Goal: Information Seeking & Learning: Check status

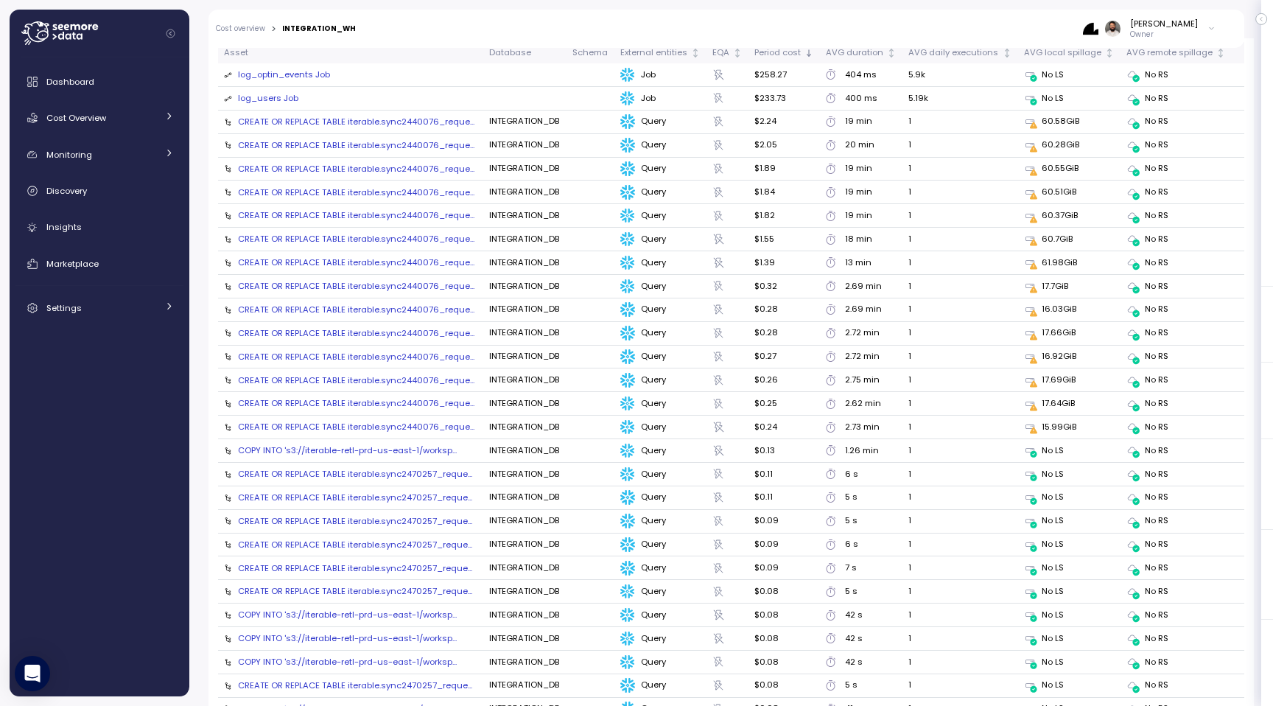
scroll to position [1690, 0]
click at [424, 125] on td "CREATE OR REPLACE TABLE iterable.sync2440076_reque..." at bounding box center [350, 120] width 265 height 24
click at [424, 117] on div "CREATE OR REPLACE TABLE iterable.sync2440076_reque..." at bounding box center [356, 119] width 237 height 12
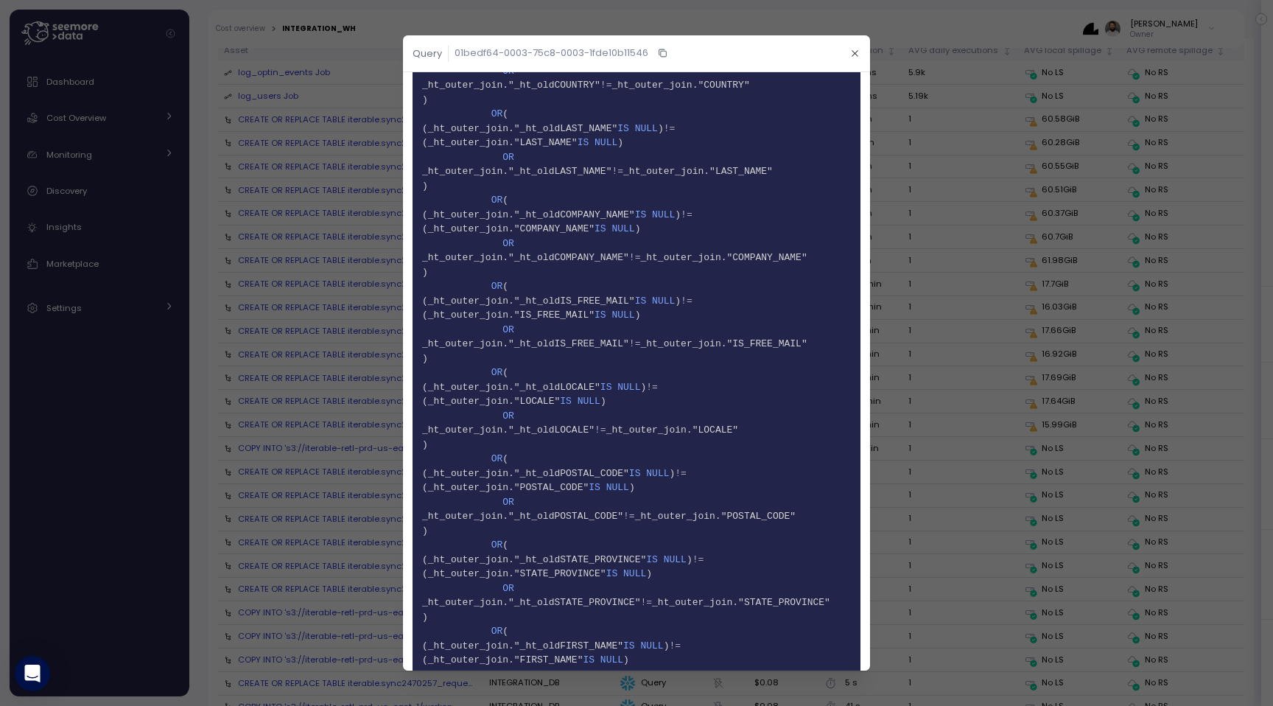
scroll to position [3409, 0]
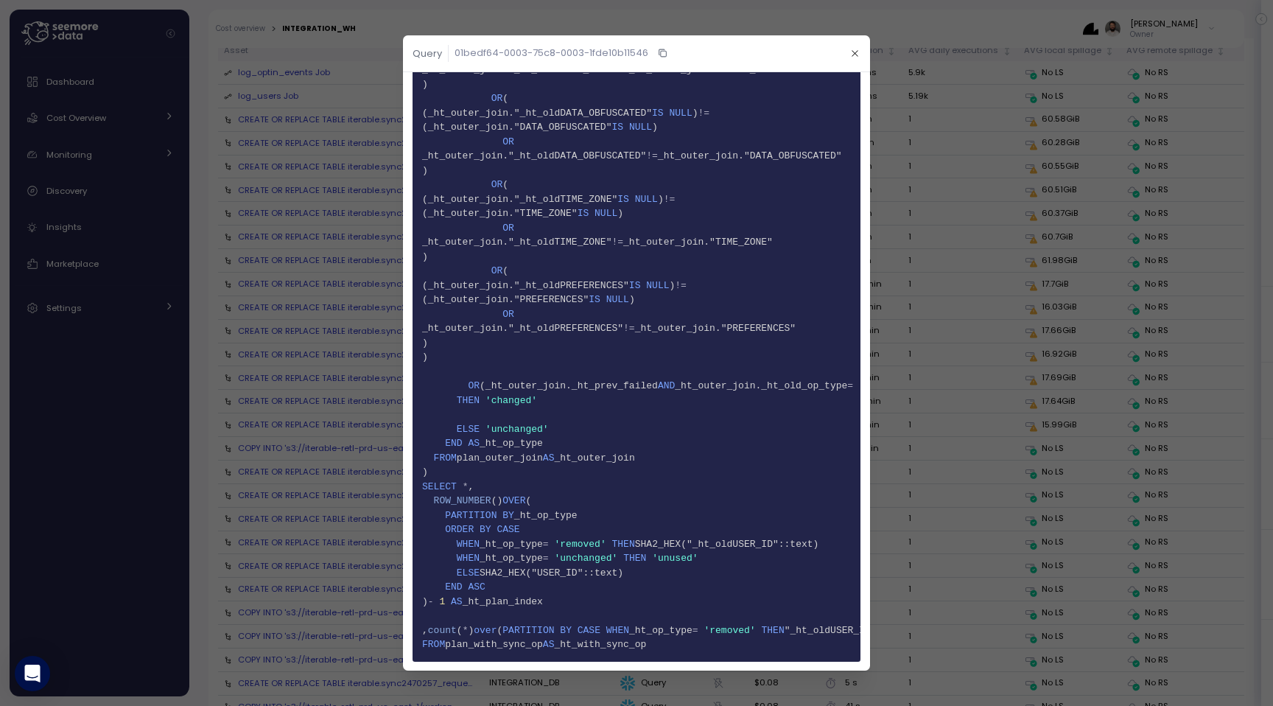
click at [866, 57] on header "Query 01bedf64-0003-75c8-0003-1fde10b11546" at bounding box center [636, 53] width 467 height 37
click at [855, 55] on icon "button" at bounding box center [855, 54] width 10 height 10
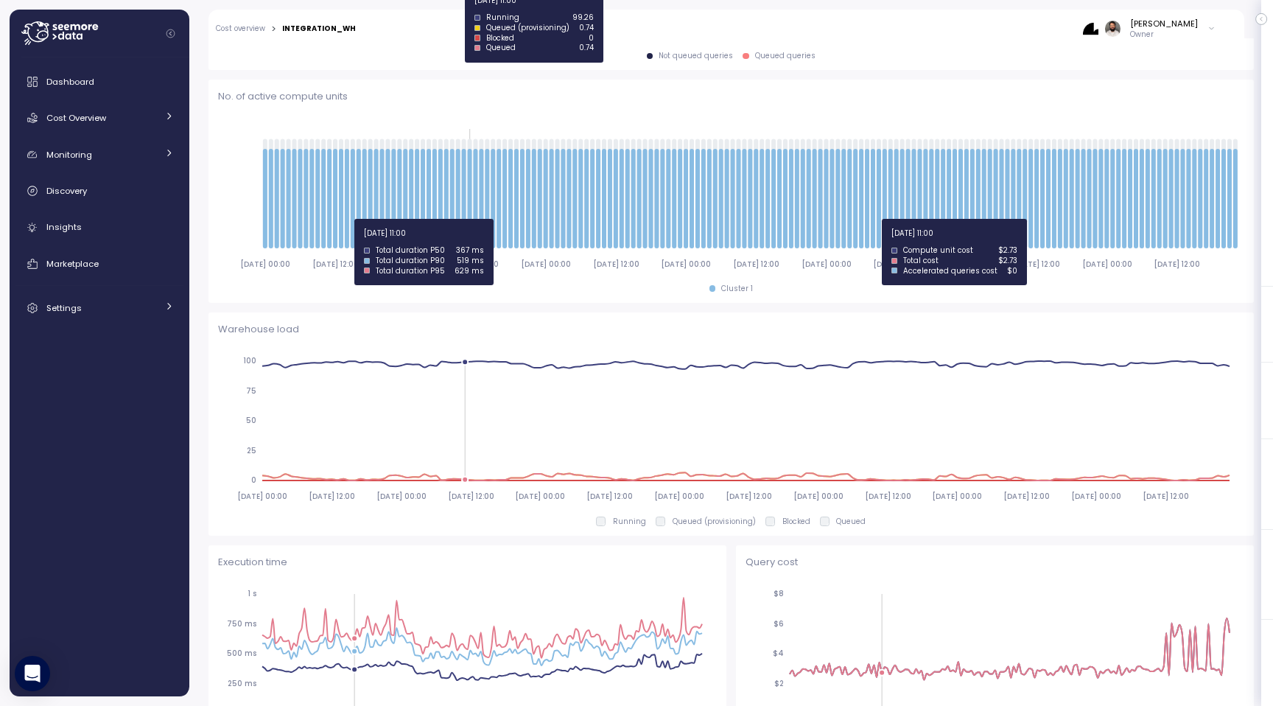
scroll to position [344, 0]
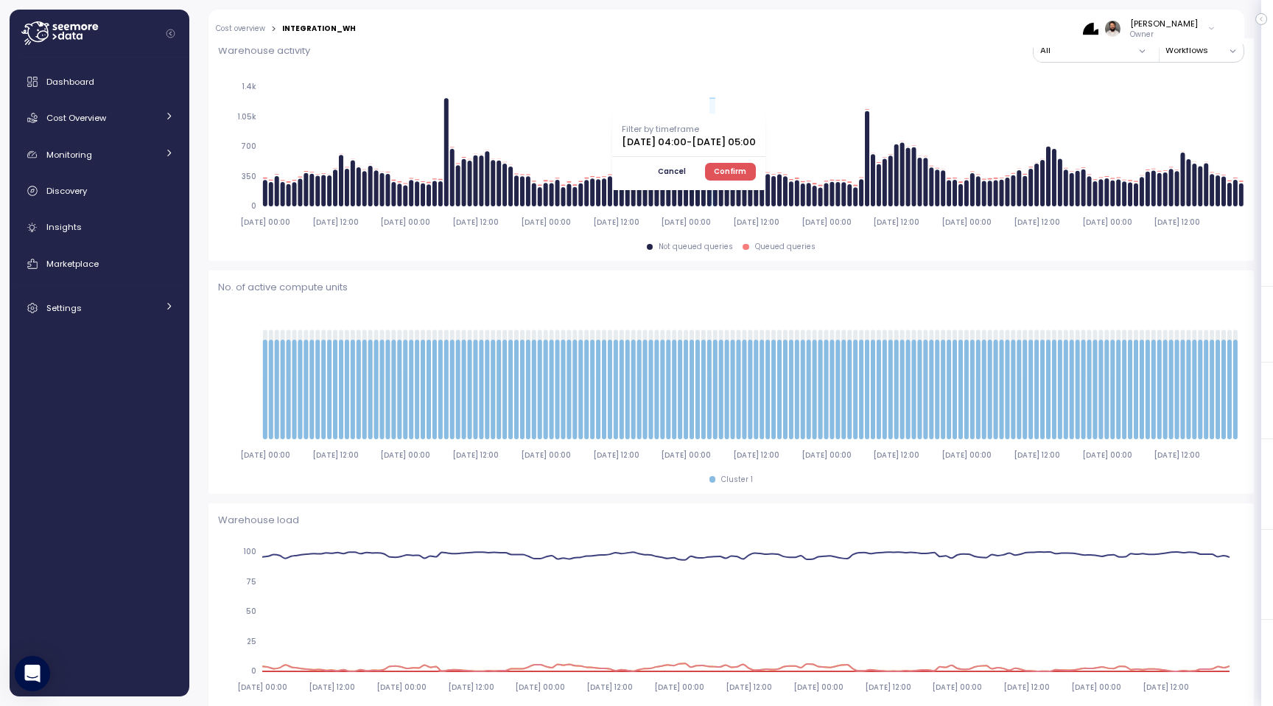
click at [746, 168] on span "Confirm" at bounding box center [730, 172] width 32 height 16
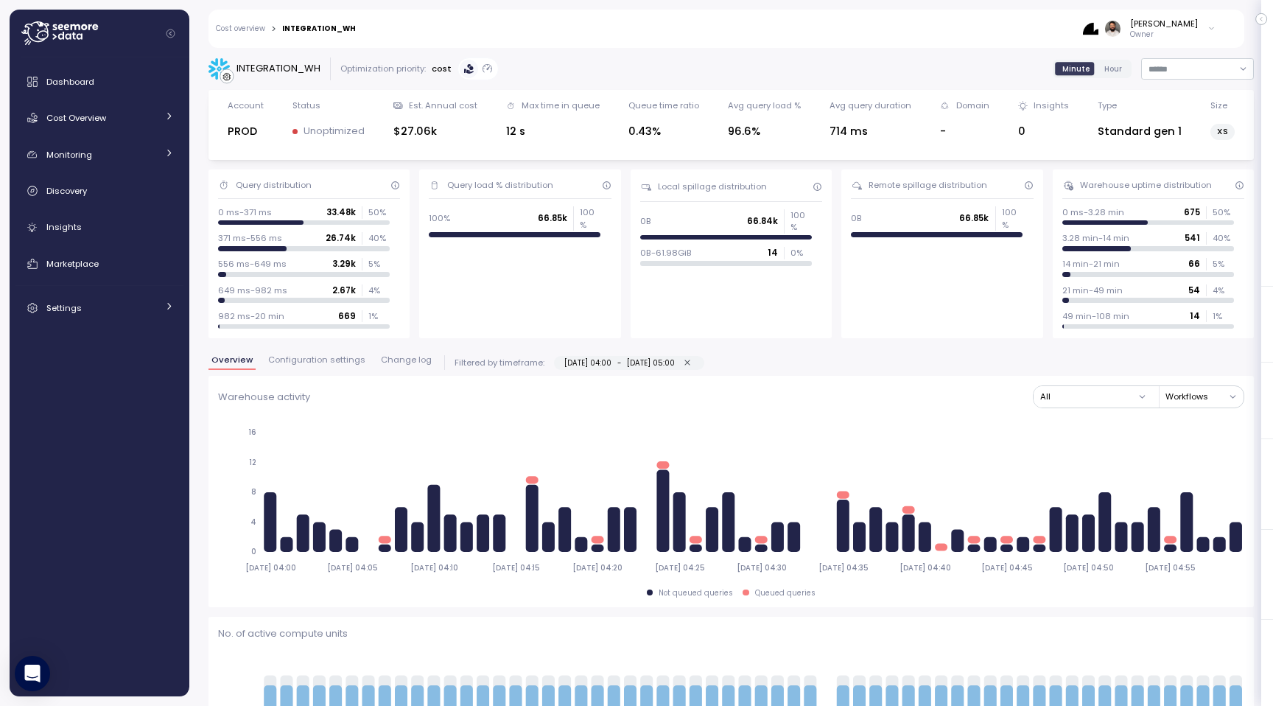
click at [693, 361] on icon "button" at bounding box center [688, 363] width 10 height 10
type input "**********"
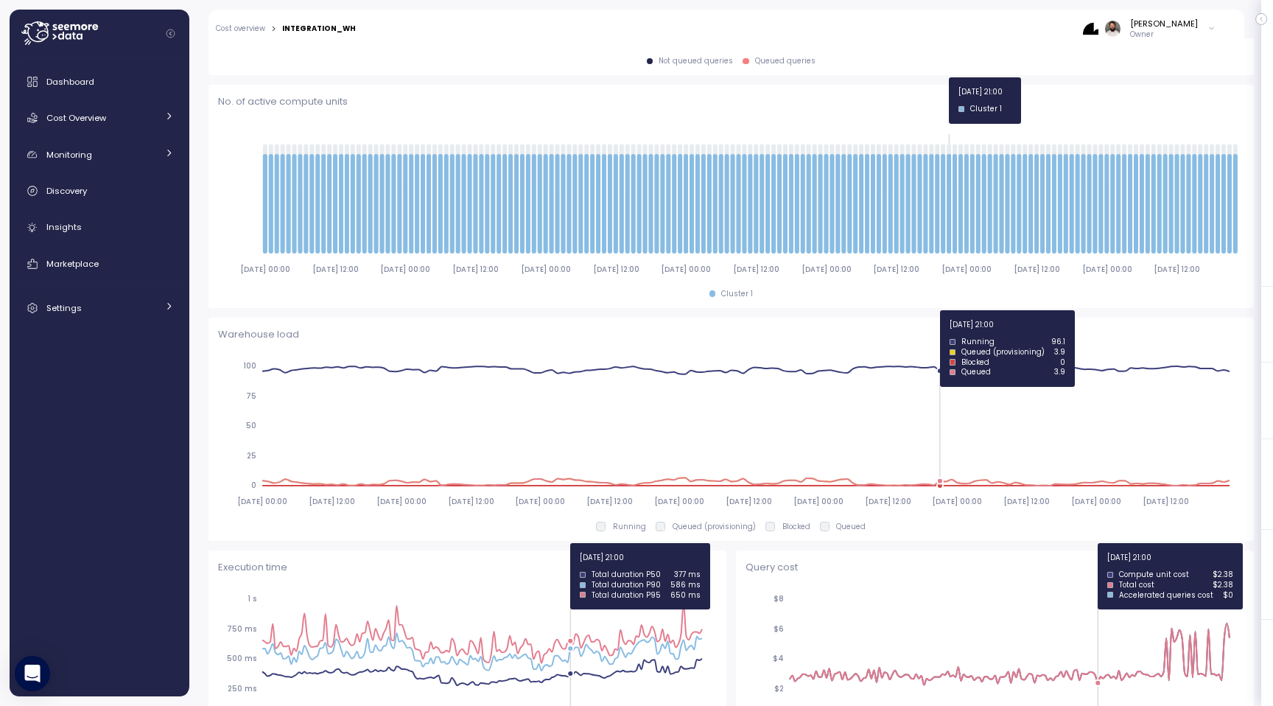
scroll to position [351, 0]
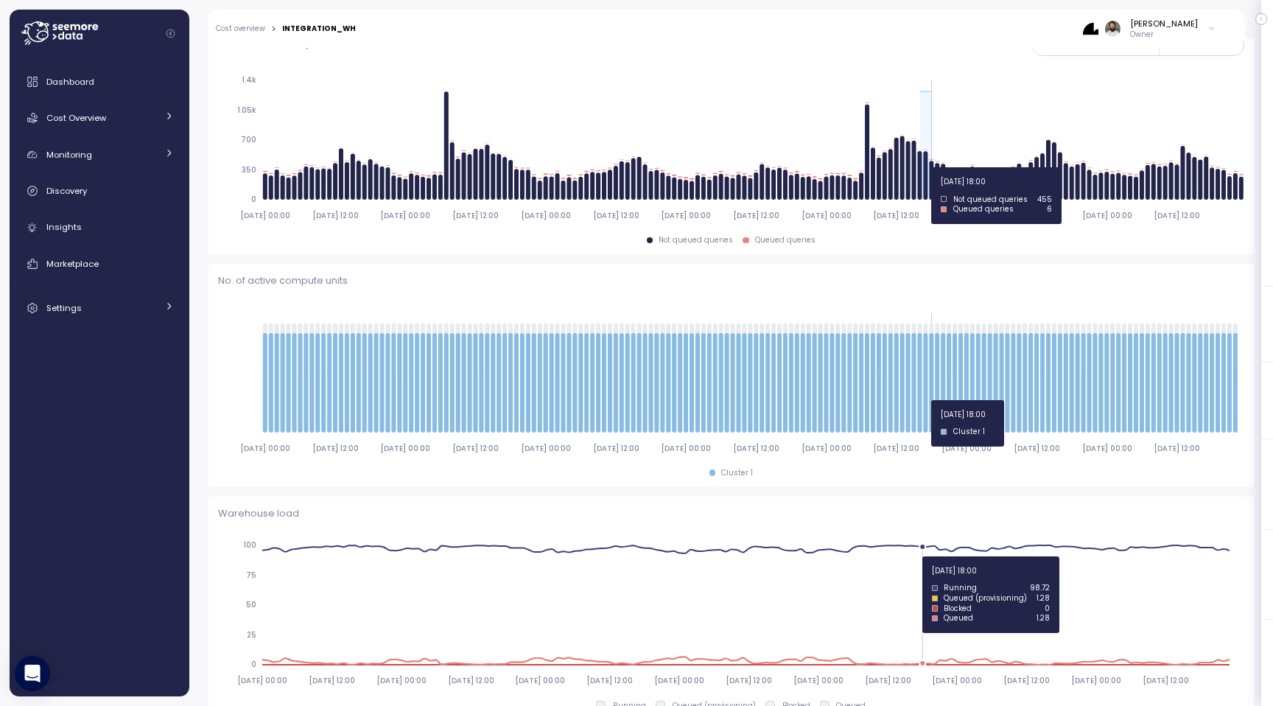
click at [929, 167] on icon "2025-09-04 00:00 2025-09-04 12:00 2025-09-05 00:00 2025-09-05 12:00 2025-09-06 …" at bounding box center [731, 148] width 1027 height 164
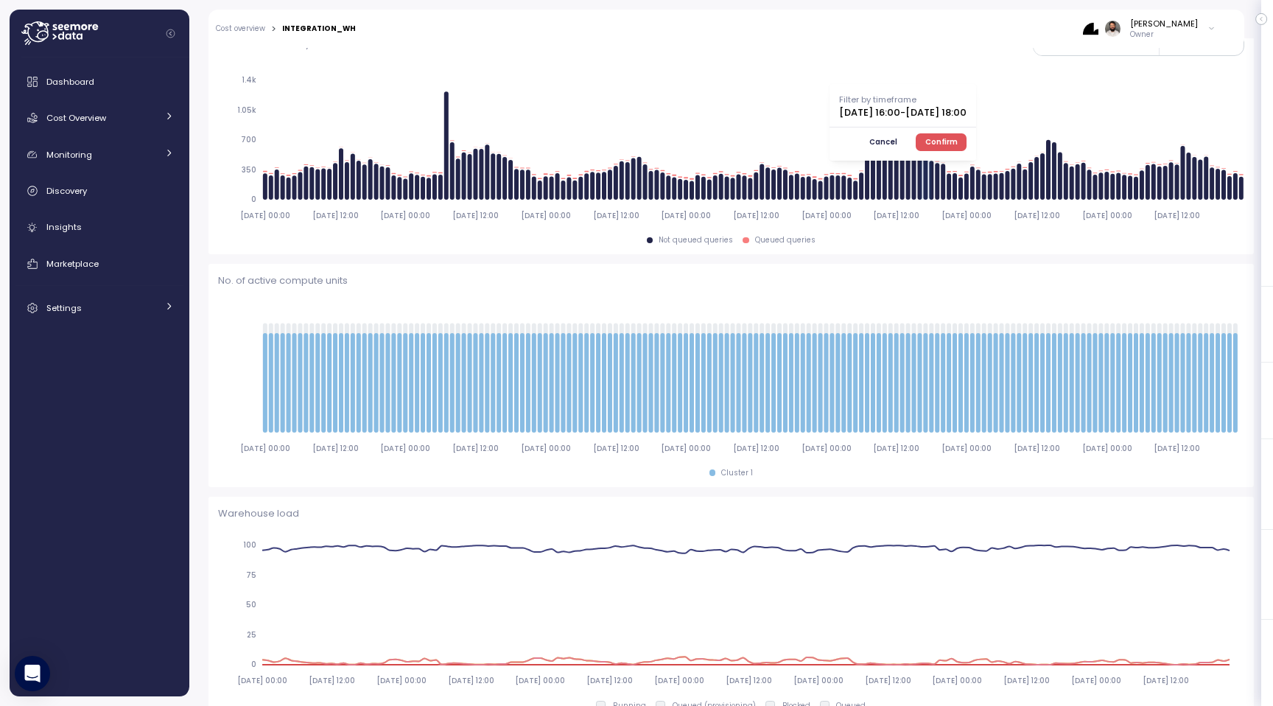
click at [958, 143] on span "Confirm" at bounding box center [942, 142] width 32 height 16
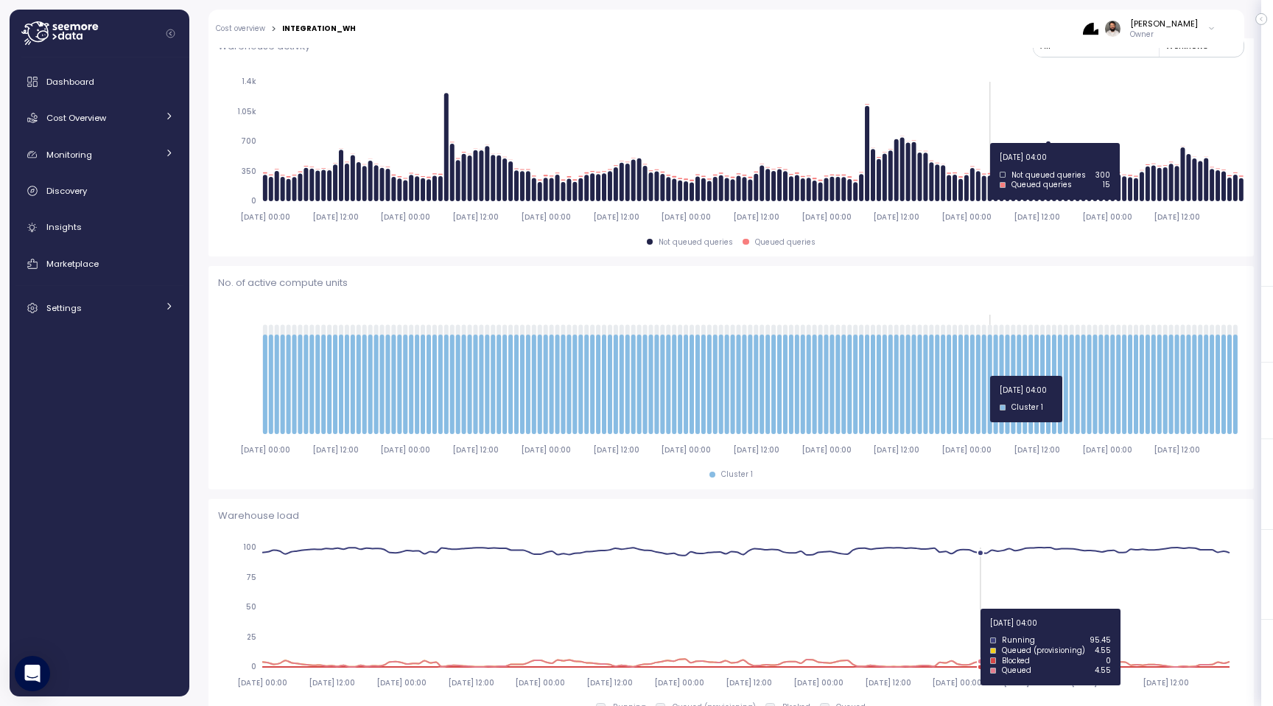
scroll to position [353, 0]
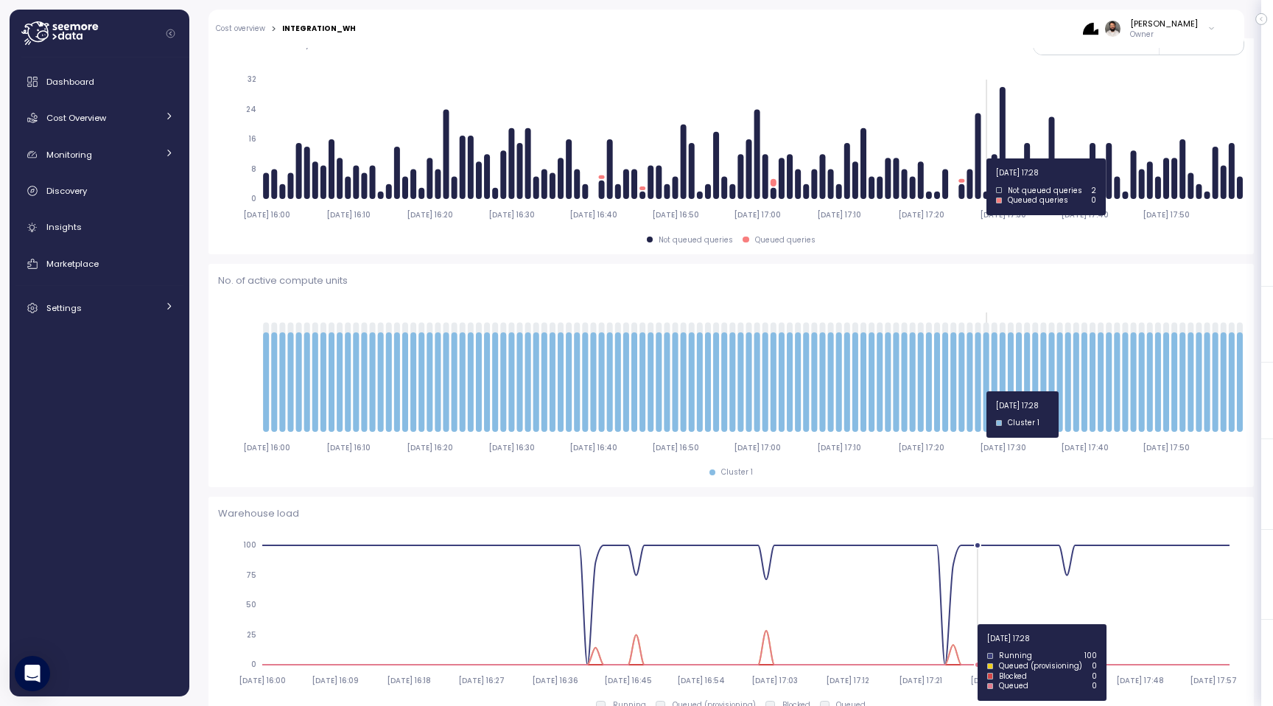
type input "*********"
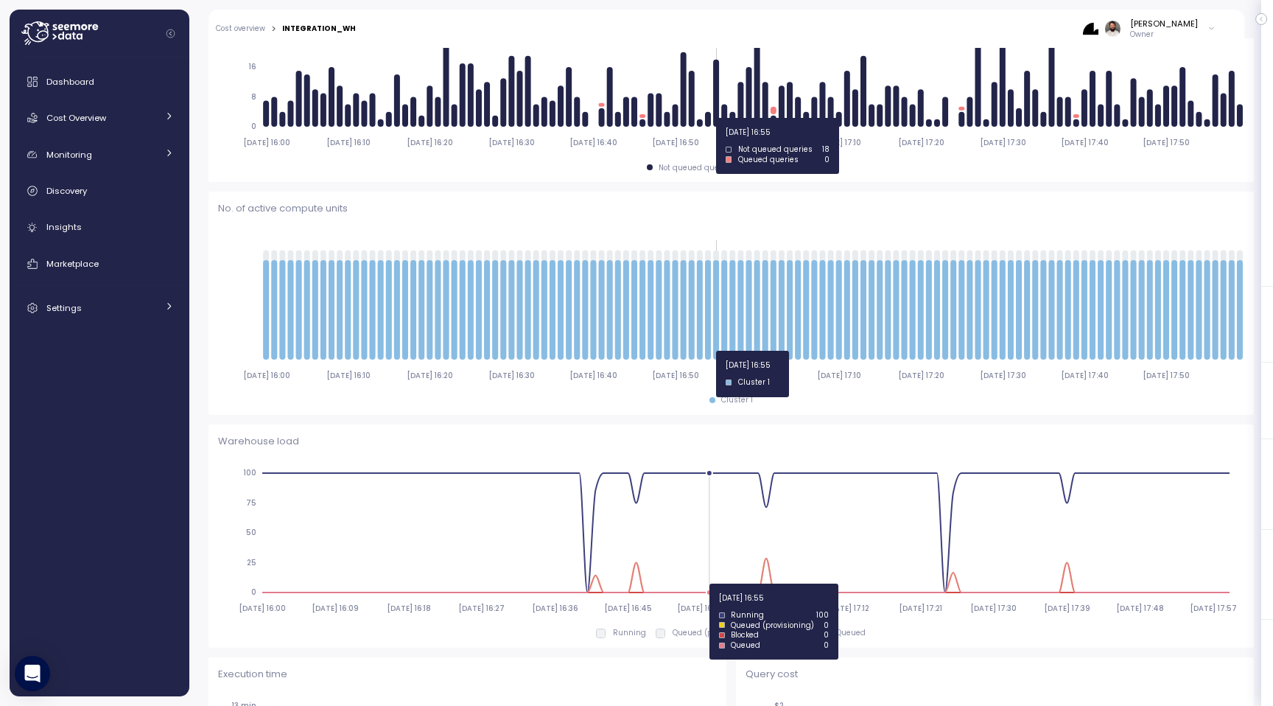
scroll to position [0, 0]
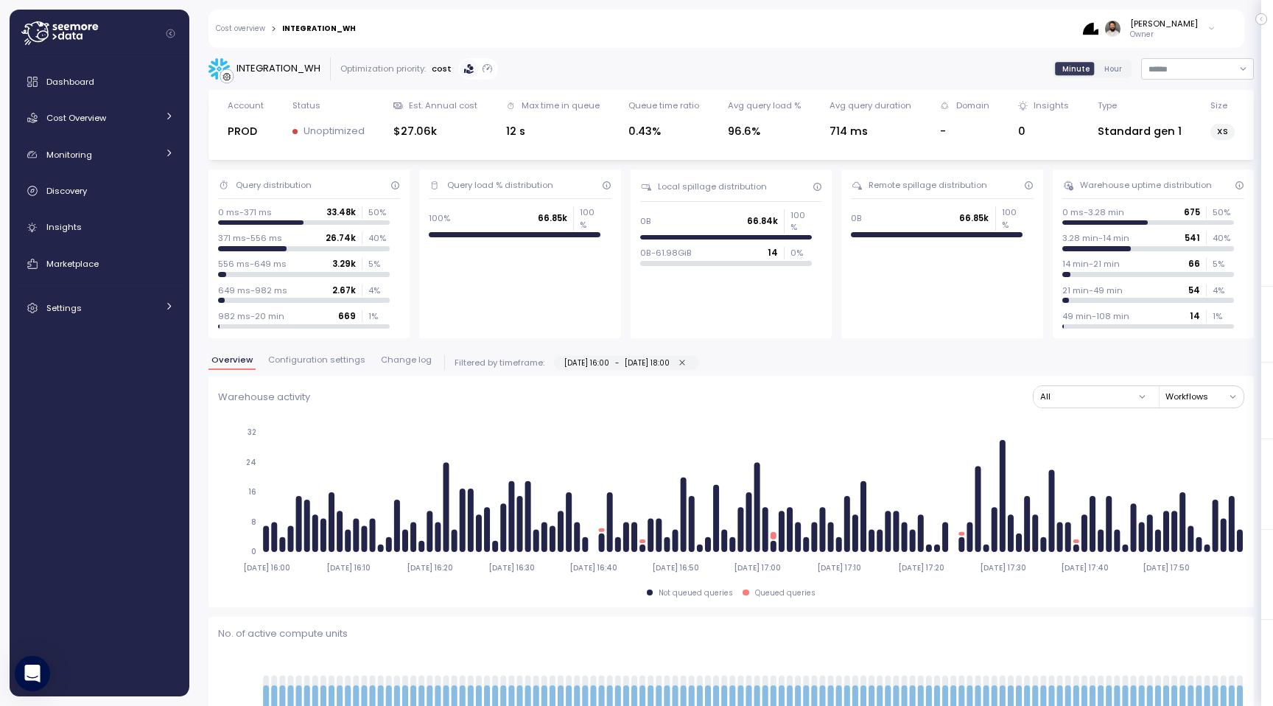
click at [689, 363] on button "08-09-2025 16:00 - 08-09-2025 18:00" at bounding box center [682, 363] width 13 height 13
type input "**********"
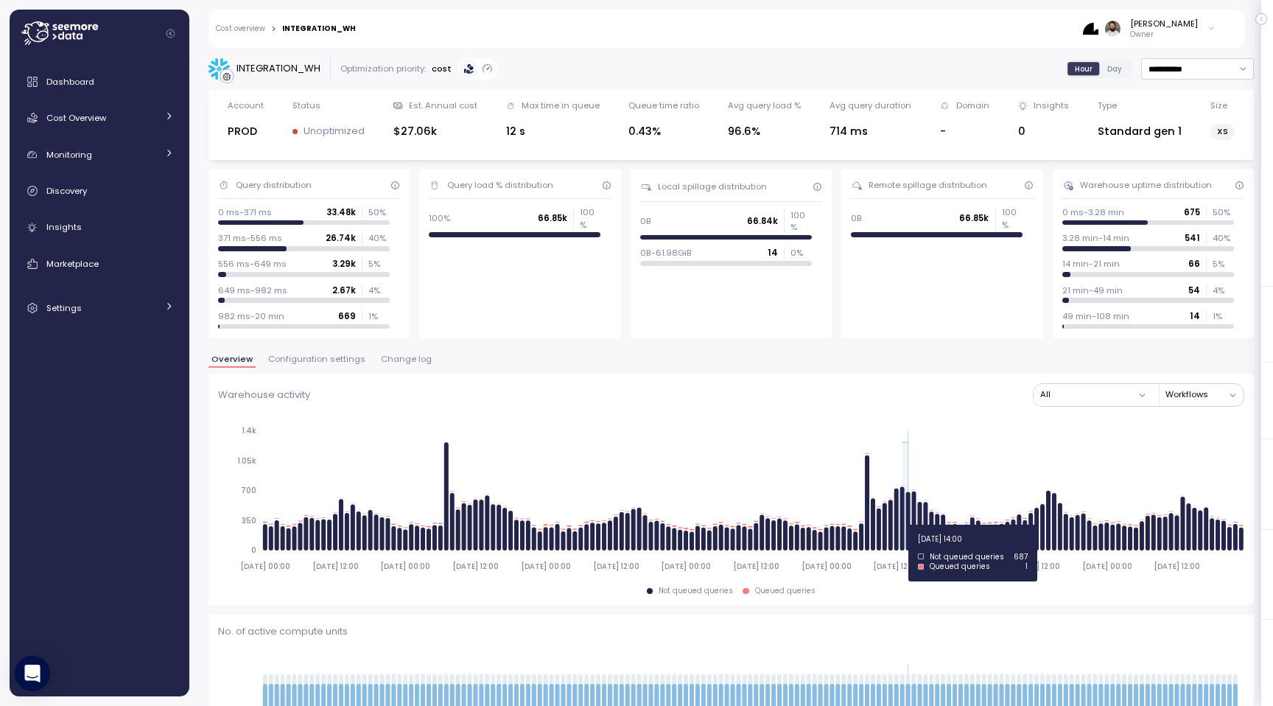
drag, startPoint x: 900, startPoint y: 525, endPoint x: 908, endPoint y: 525, distance: 8.1
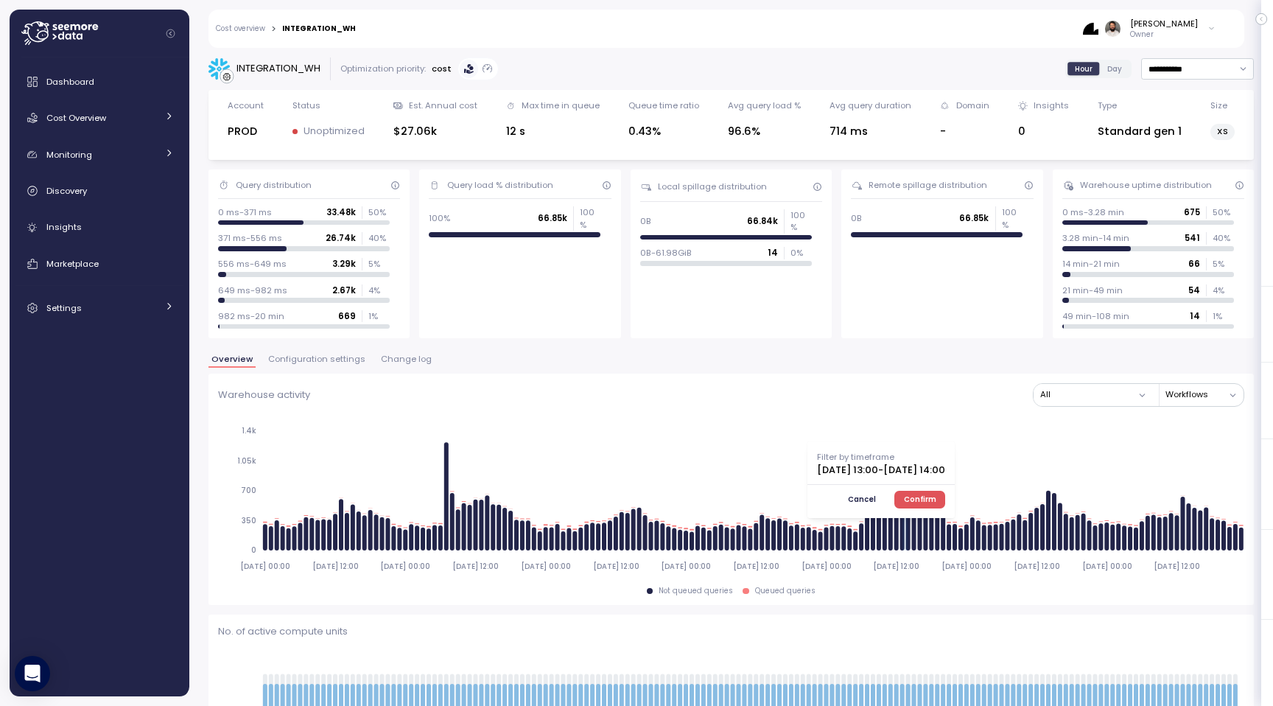
click at [955, 484] on div at bounding box center [881, 484] width 147 height 1
click at [937, 493] on span "Confirm" at bounding box center [920, 500] width 32 height 16
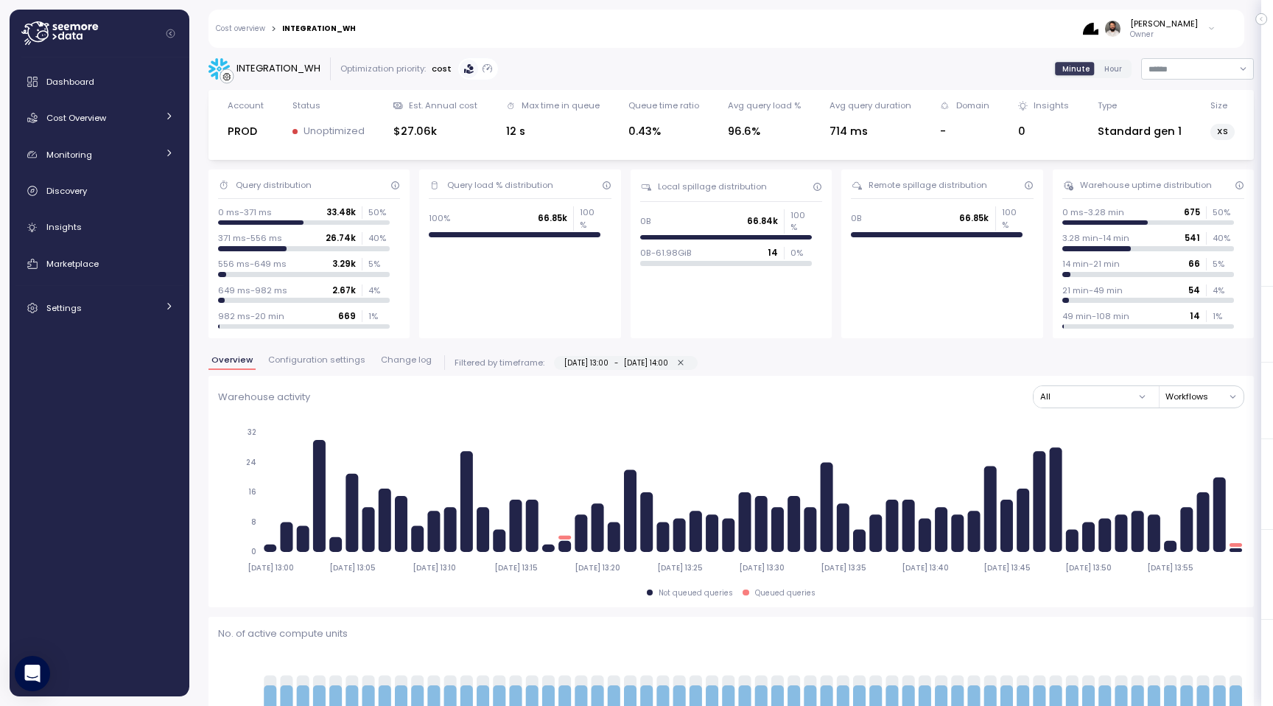
click at [686, 364] on icon "button" at bounding box center [681, 363] width 10 height 10
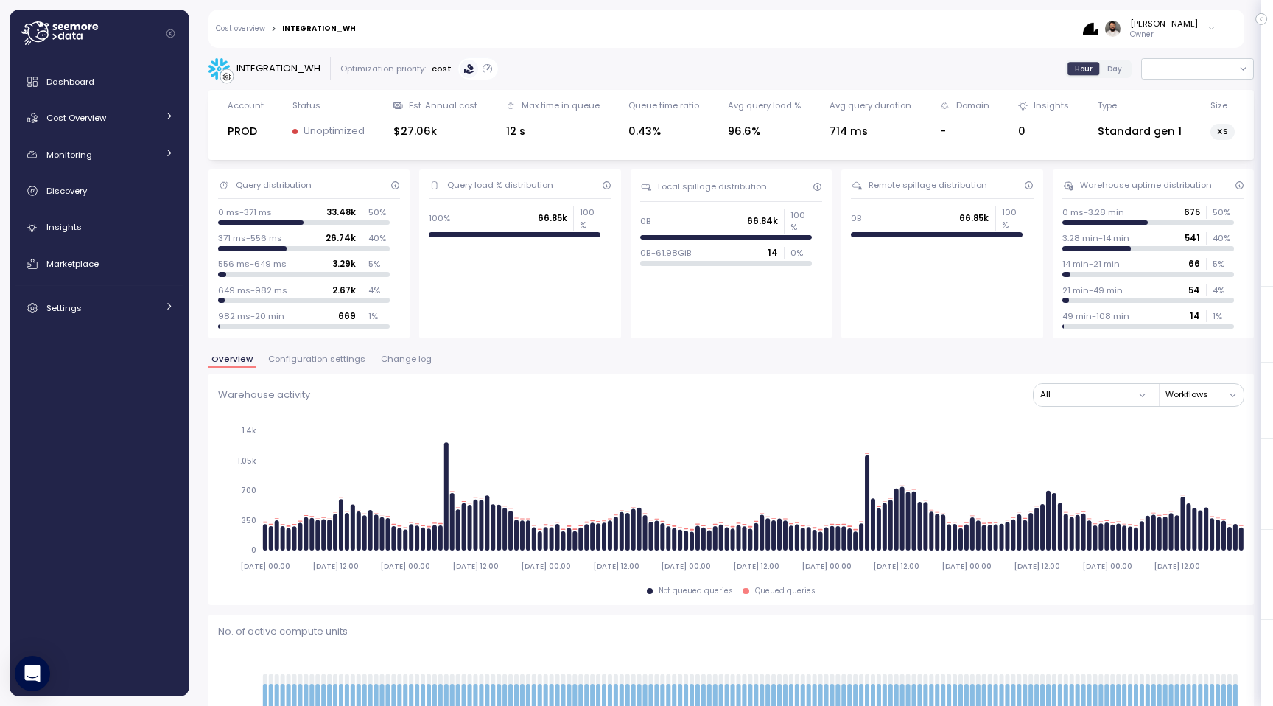
type input "**********"
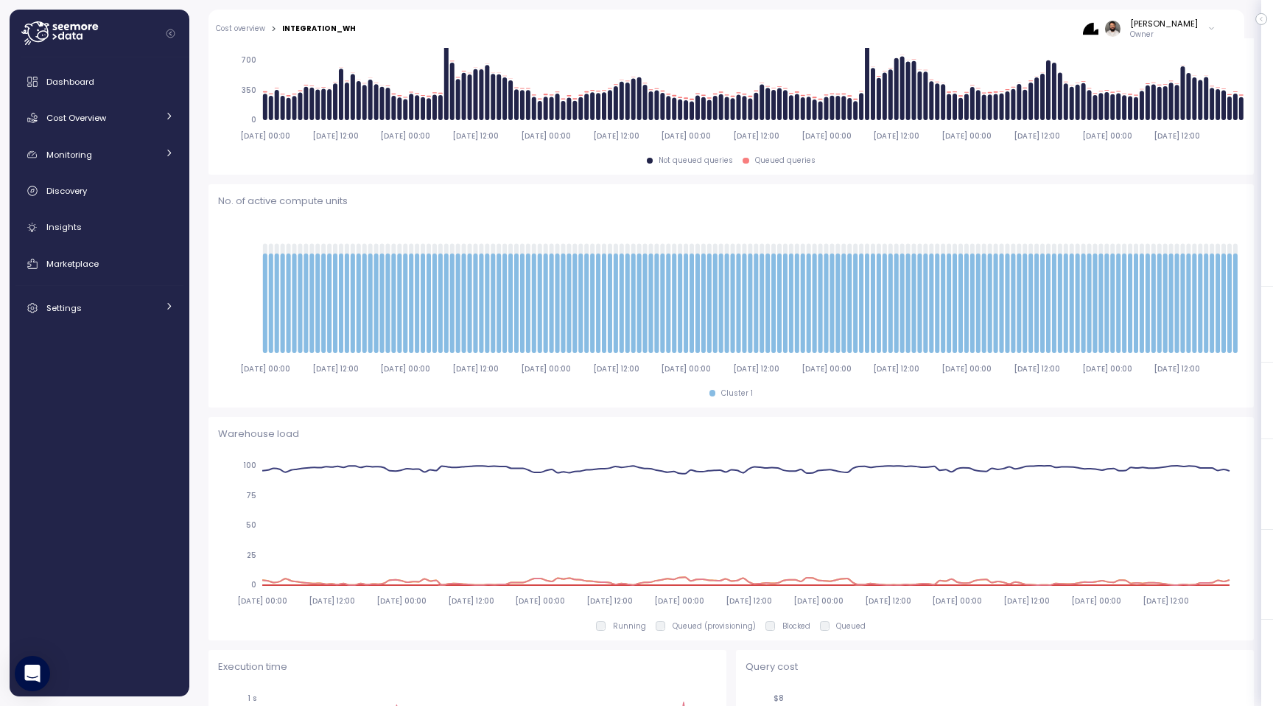
scroll to position [146, 0]
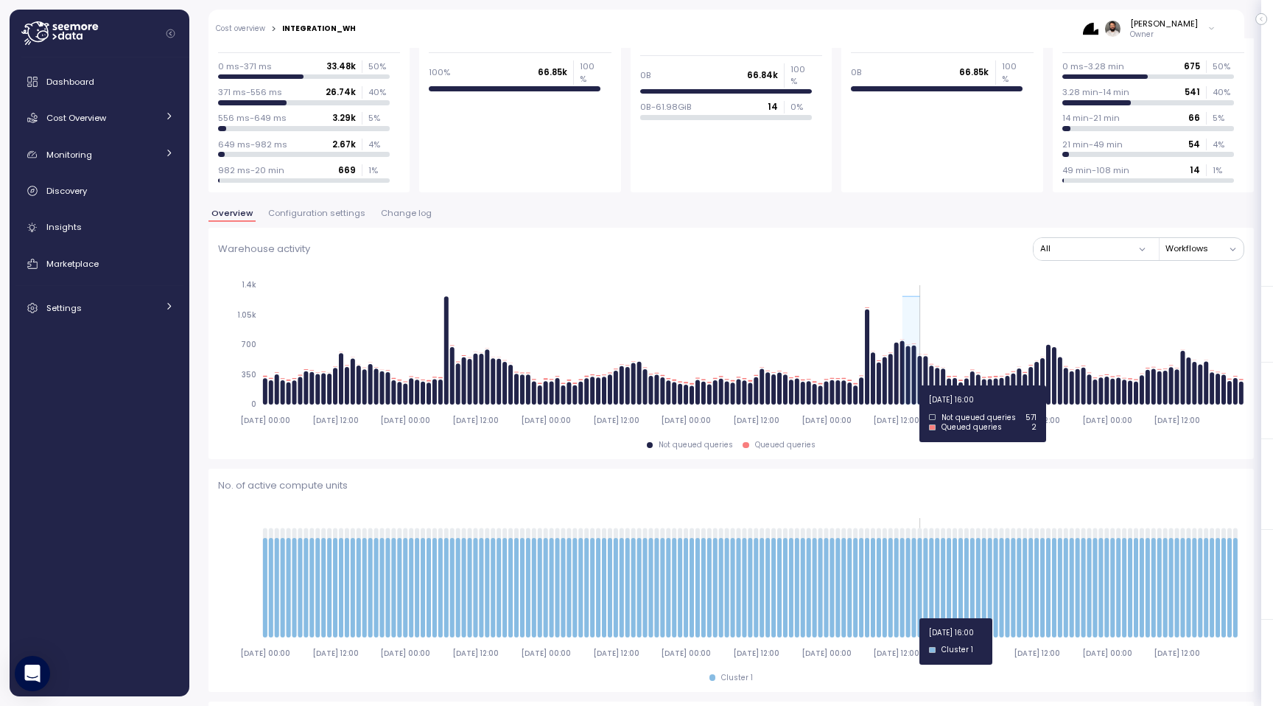
drag, startPoint x: 904, startPoint y: 385, endPoint x: 921, endPoint y: 385, distance: 16.9
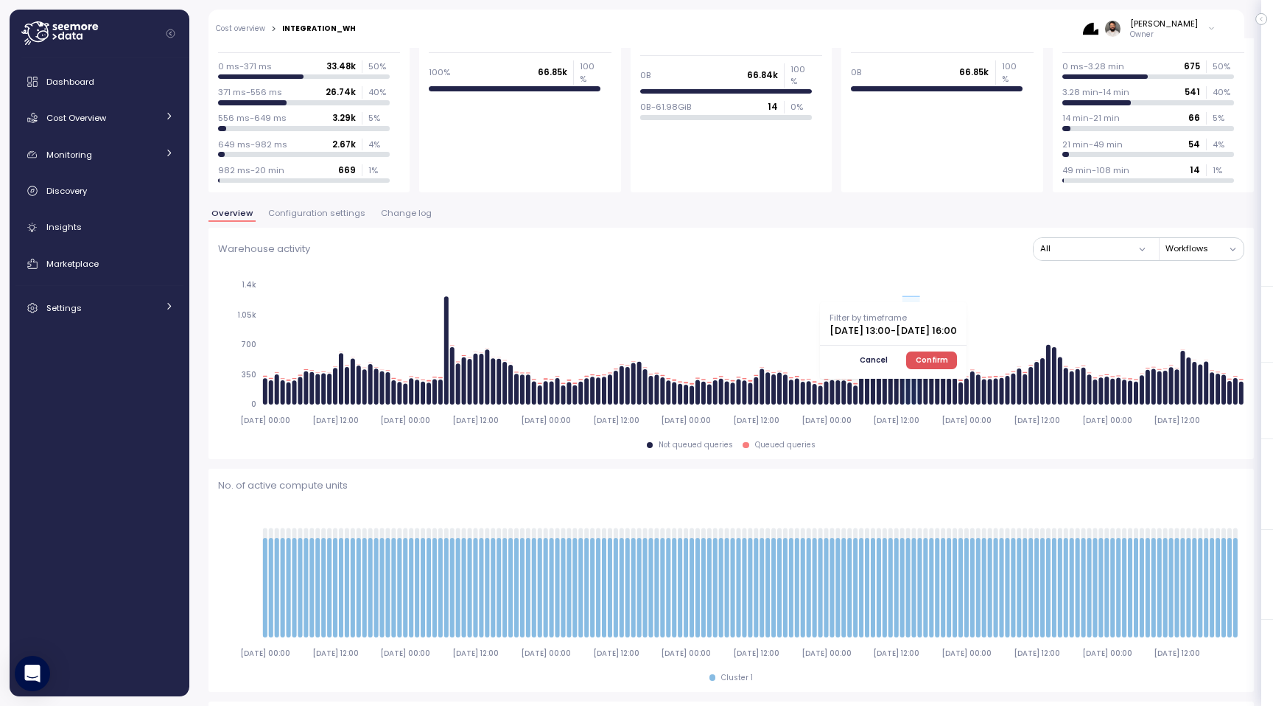
click at [948, 358] on span "Confirm" at bounding box center [932, 360] width 32 height 16
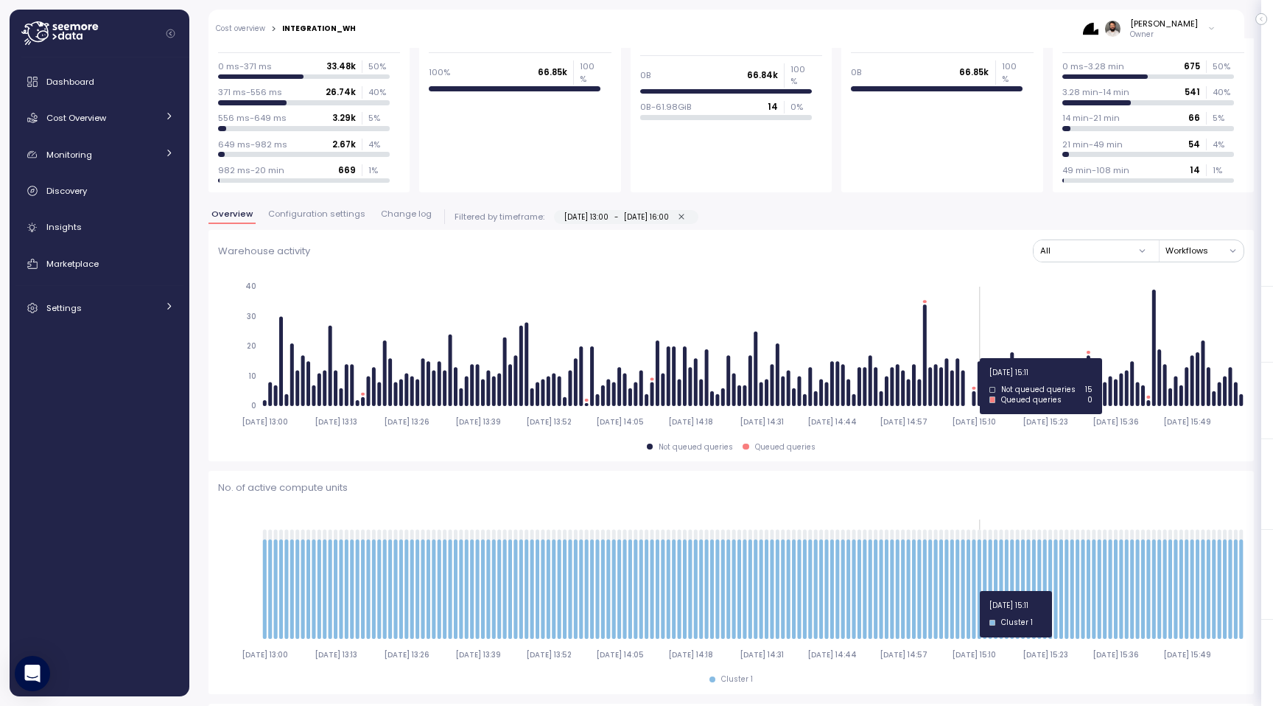
type input "*********"
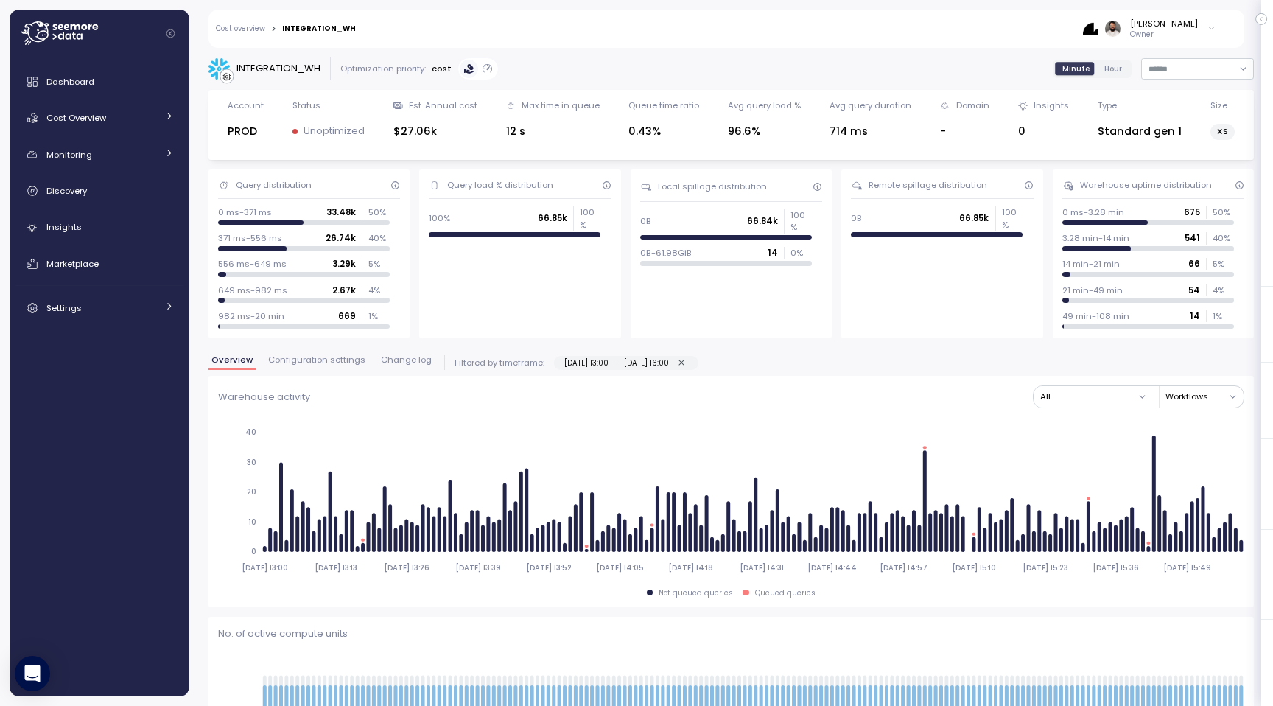
click at [687, 365] on icon "button" at bounding box center [682, 363] width 10 height 10
type input "**********"
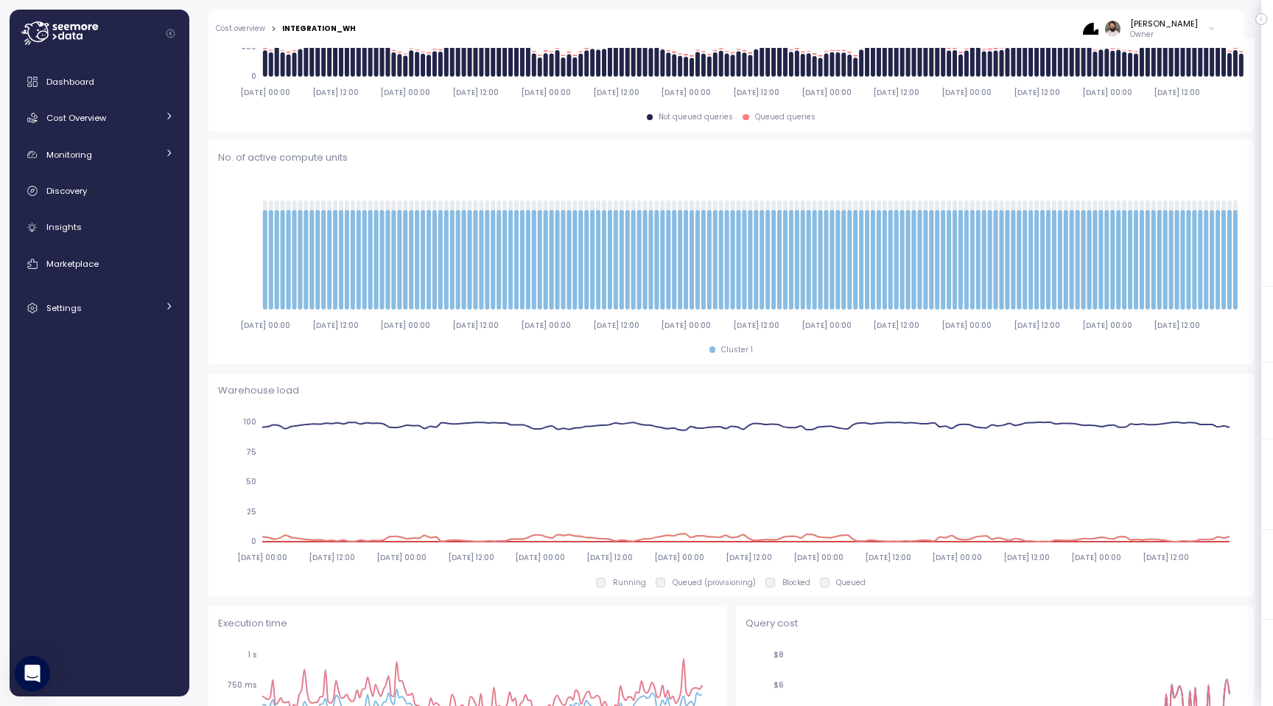
scroll to position [360, 0]
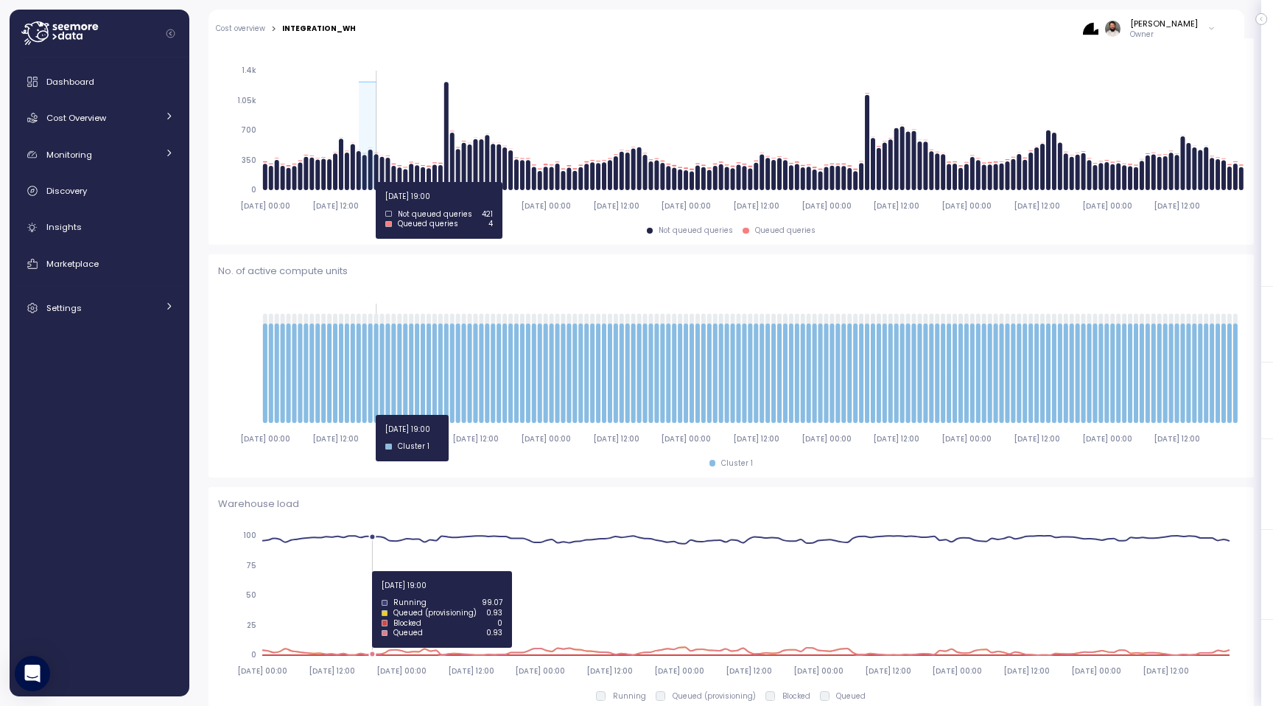
drag, startPoint x: 359, startPoint y: 182, endPoint x: 376, endPoint y: 182, distance: 16.9
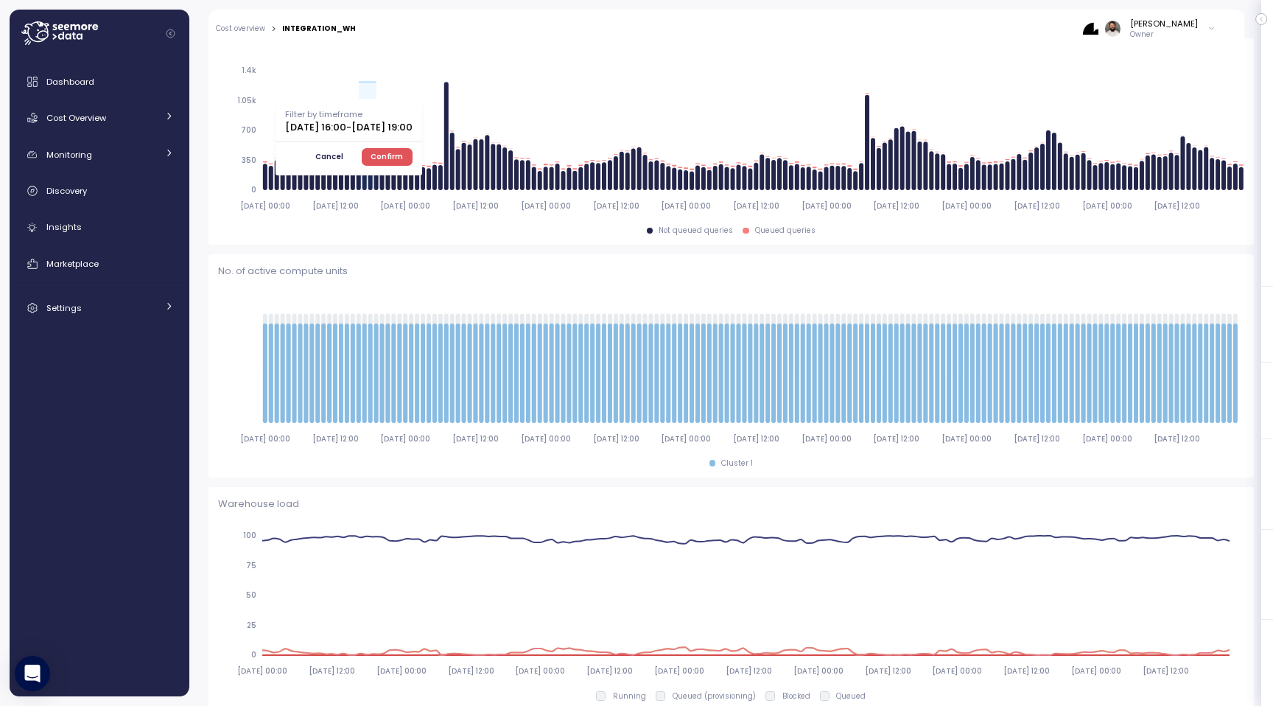
click at [403, 154] on span "Confirm" at bounding box center [387, 157] width 32 height 16
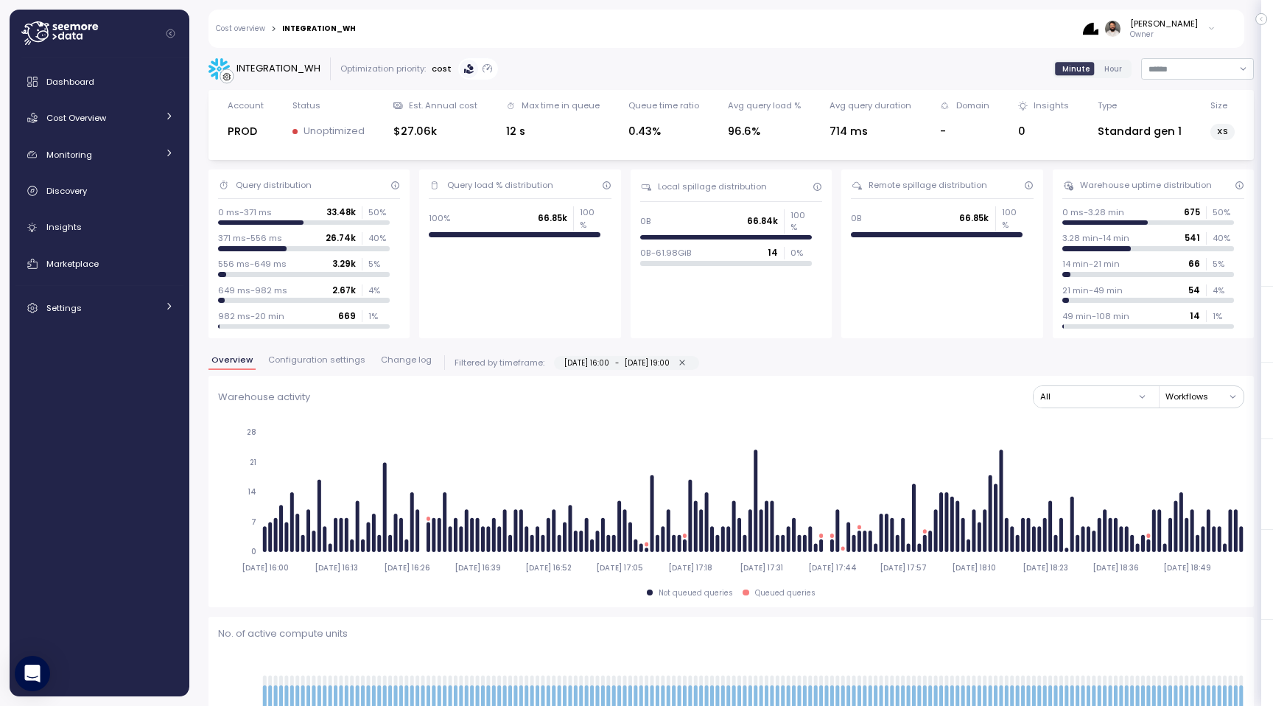
click at [689, 363] on button "04-09-2025 16:00 - 04-09-2025 19:00" at bounding box center [682, 363] width 13 height 13
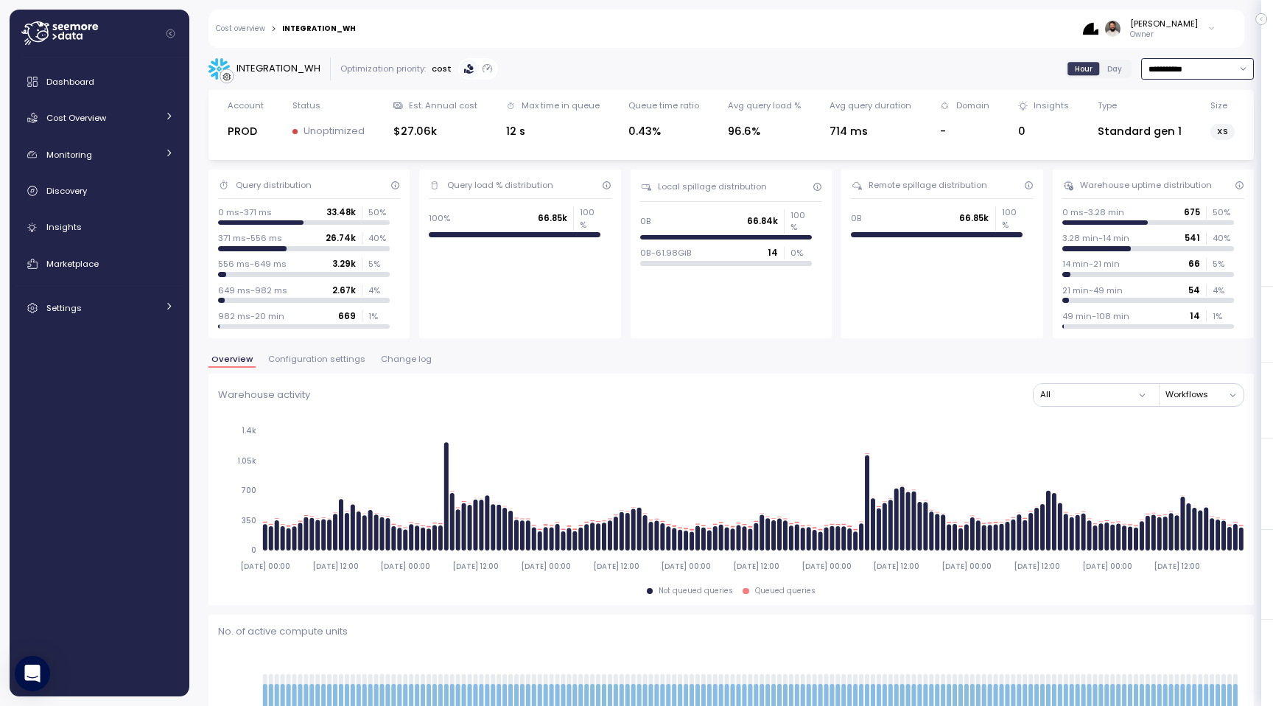
click at [1176, 74] on input "**********" at bounding box center [1197, 68] width 113 height 21
click at [1184, 150] on div "Last 14 days" at bounding box center [1192, 156] width 52 height 12
type input "**********"
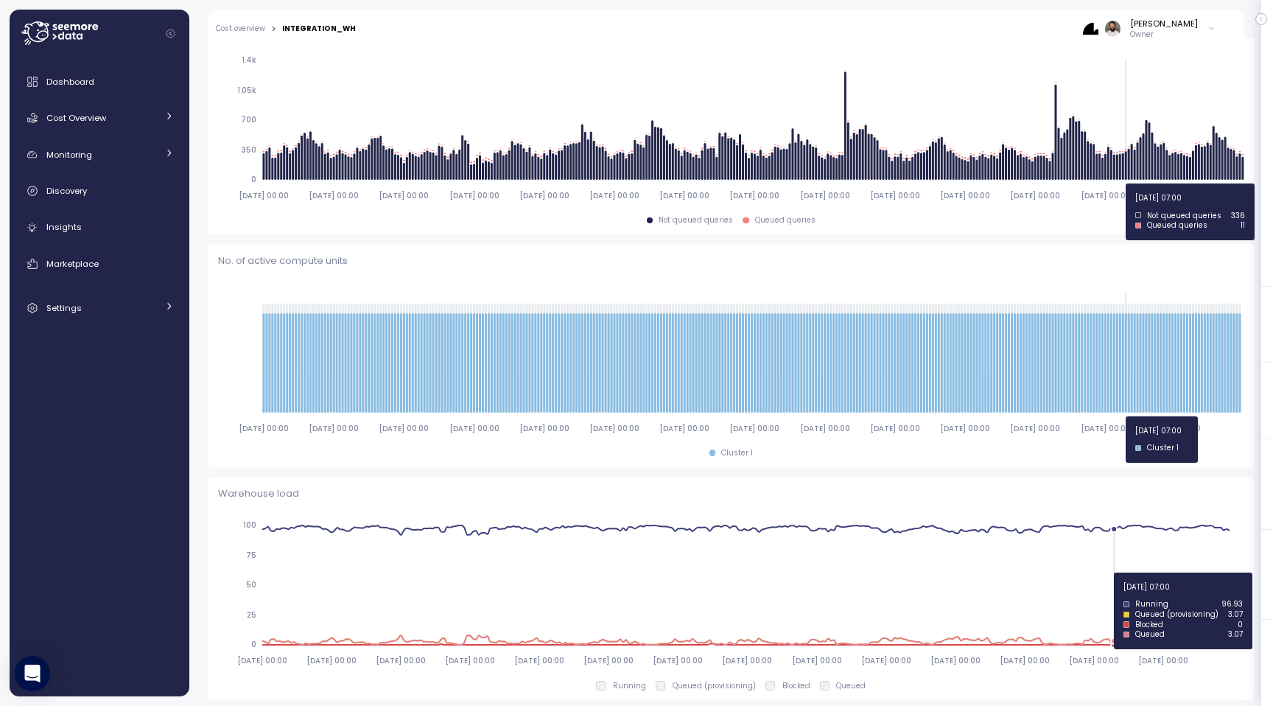
scroll to position [388, 0]
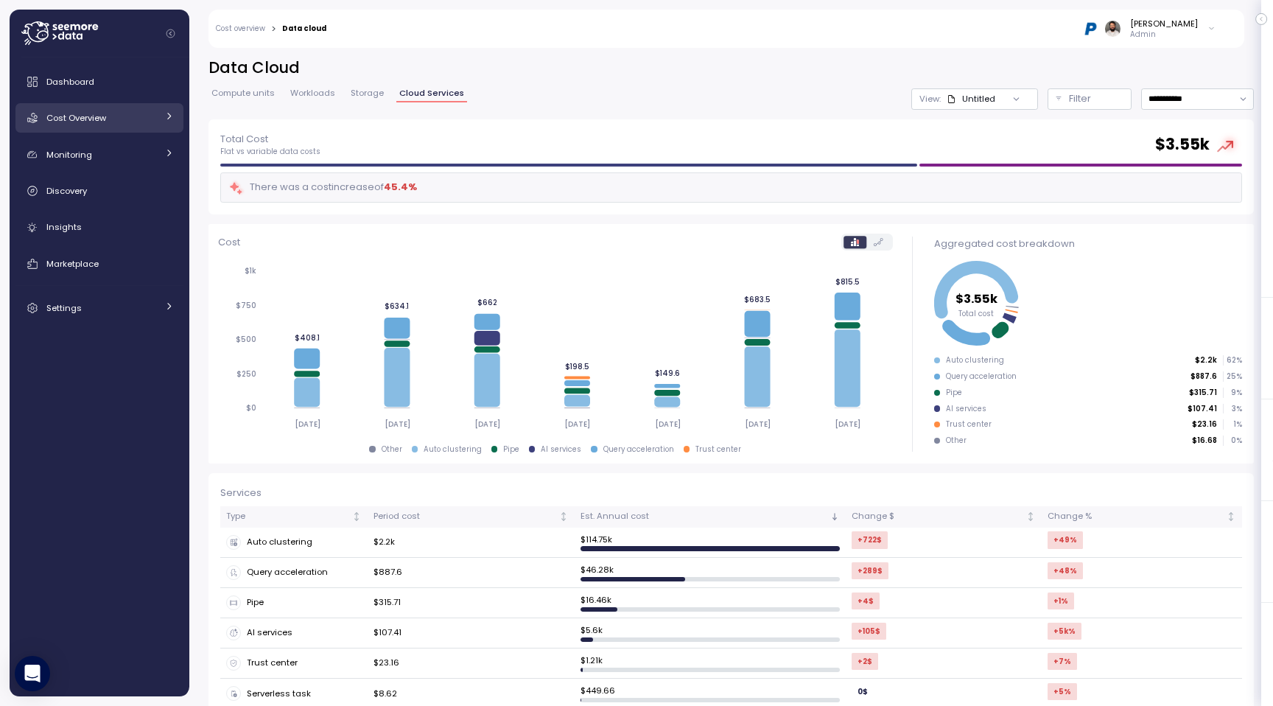
click at [113, 113] on div "Cost Overview" at bounding box center [101, 118] width 111 height 15
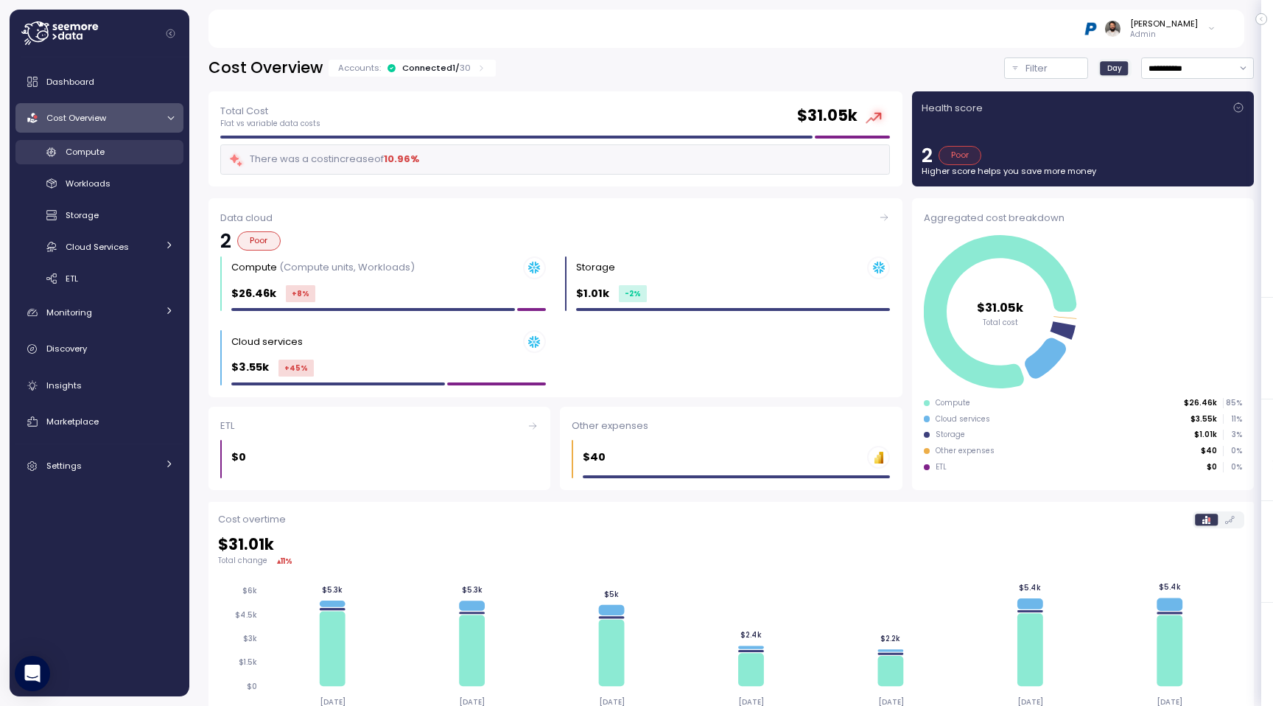
click at [112, 155] on div "Compute" at bounding box center [120, 151] width 108 height 15
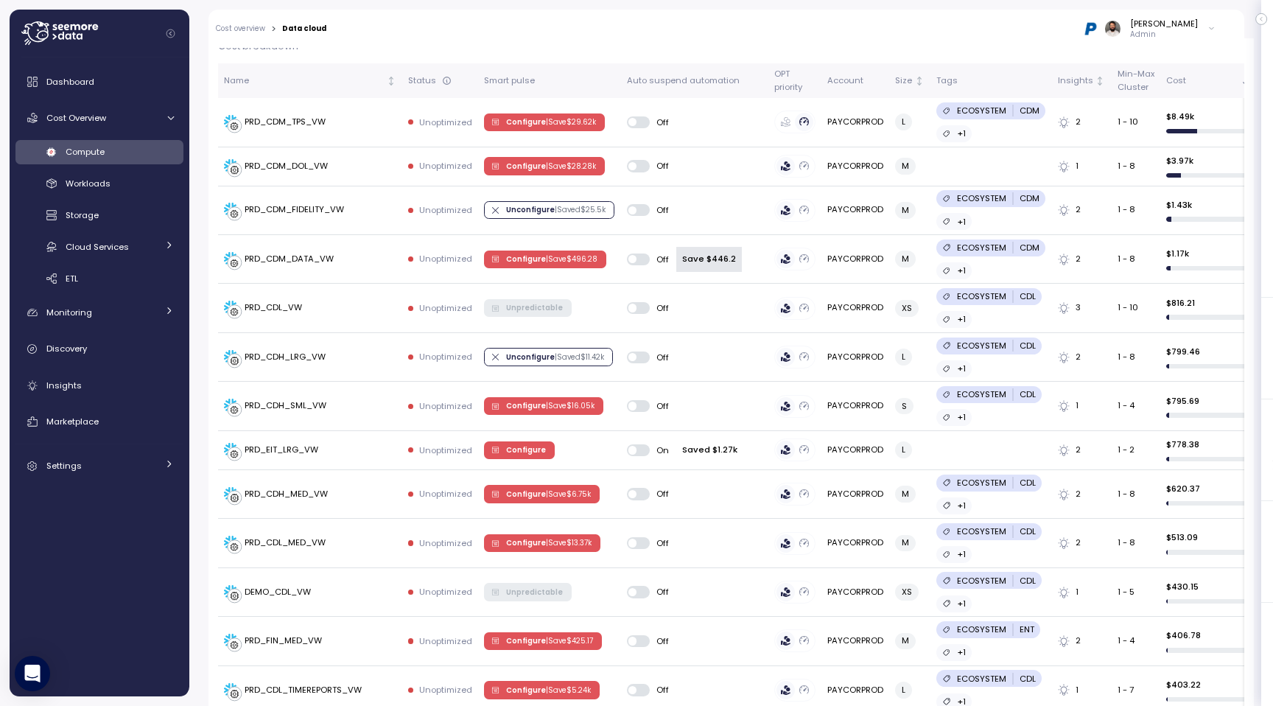
scroll to position [452, 0]
click at [333, 193] on td "PRD_CDM_FIDELITY_VW" at bounding box center [310, 211] width 184 height 49
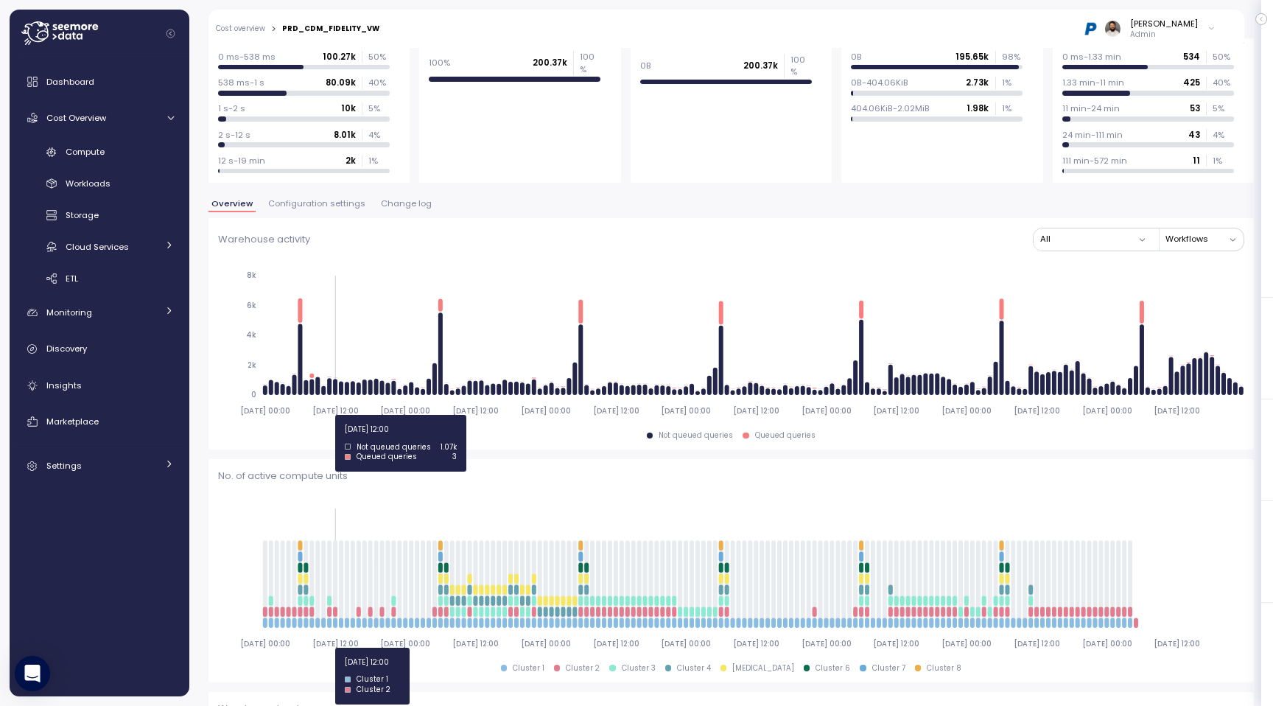
scroll to position [168, 0]
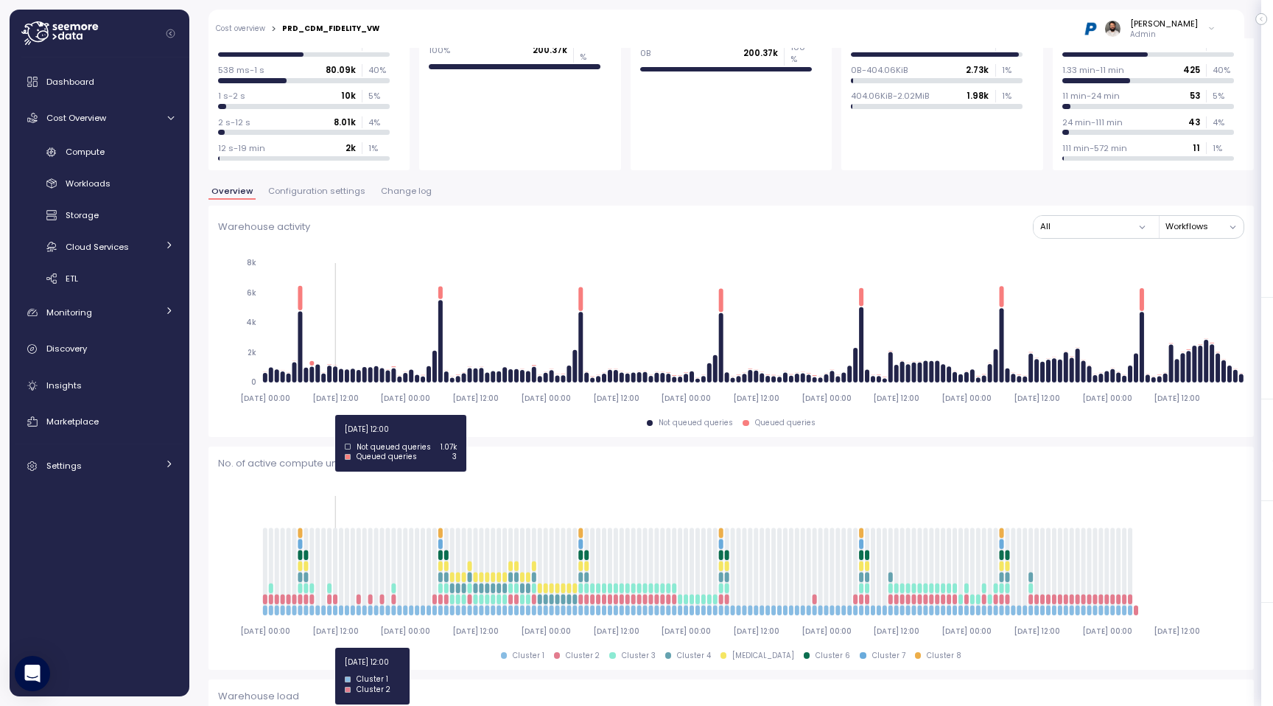
click at [349, 192] on span "Configuration settings" at bounding box center [316, 191] width 97 height 8
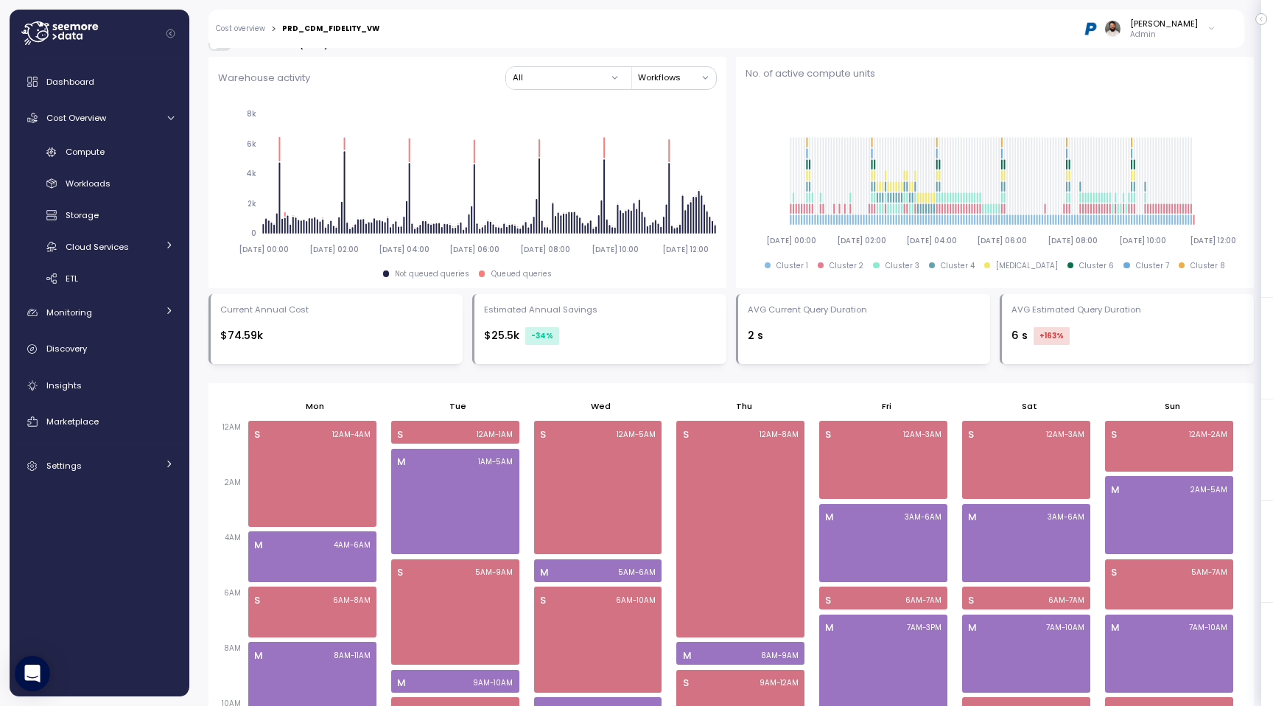
scroll to position [982, 0]
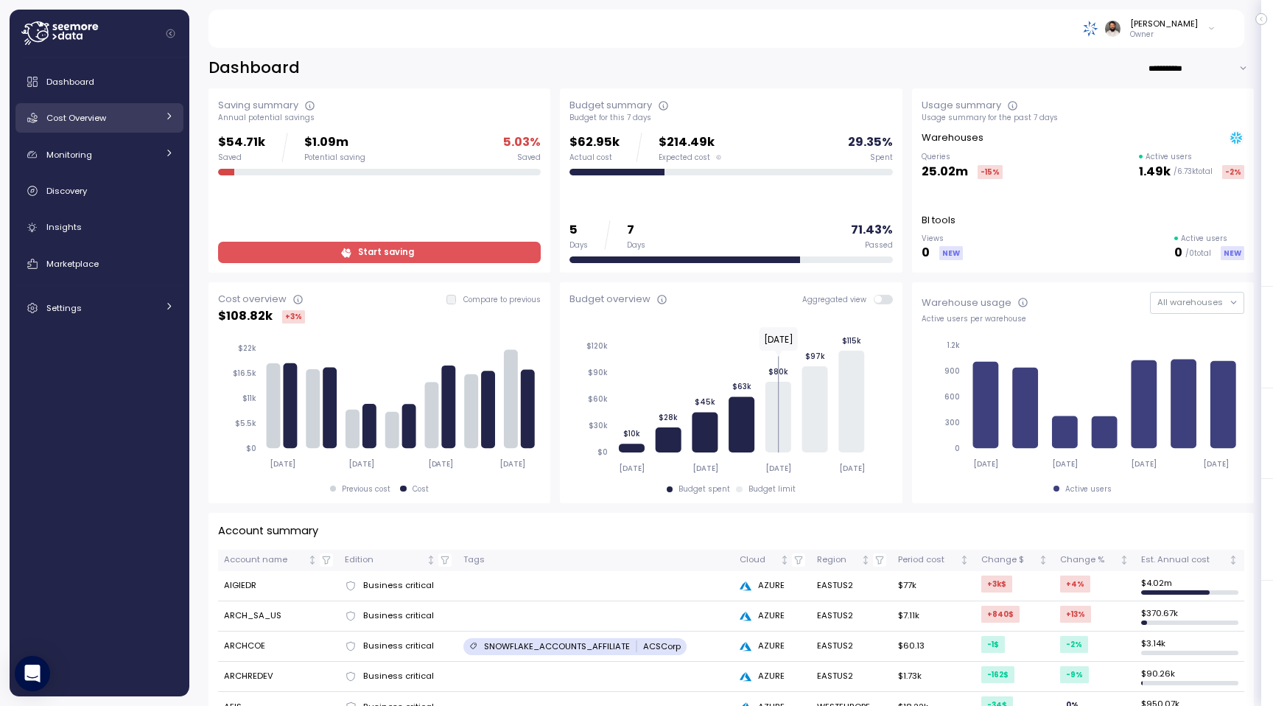
click at [140, 106] on link "Cost Overview" at bounding box center [99, 117] width 168 height 29
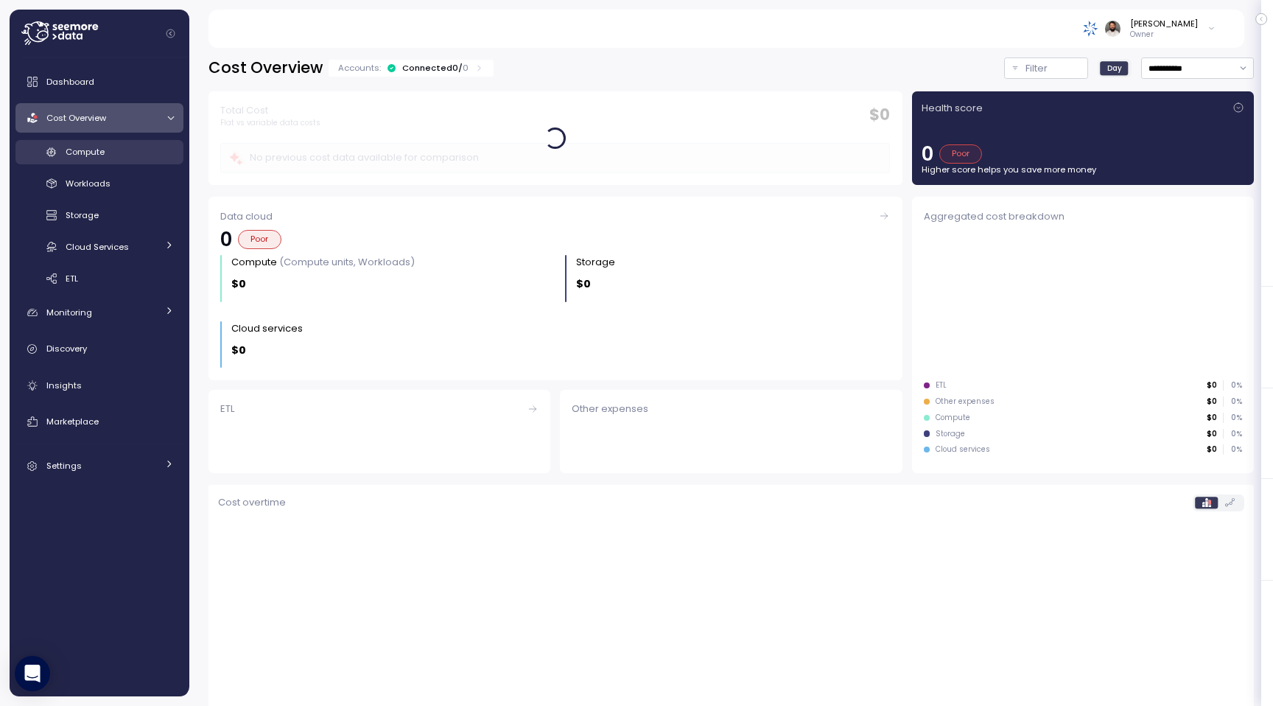
click at [136, 152] on div "Compute" at bounding box center [120, 151] width 108 height 15
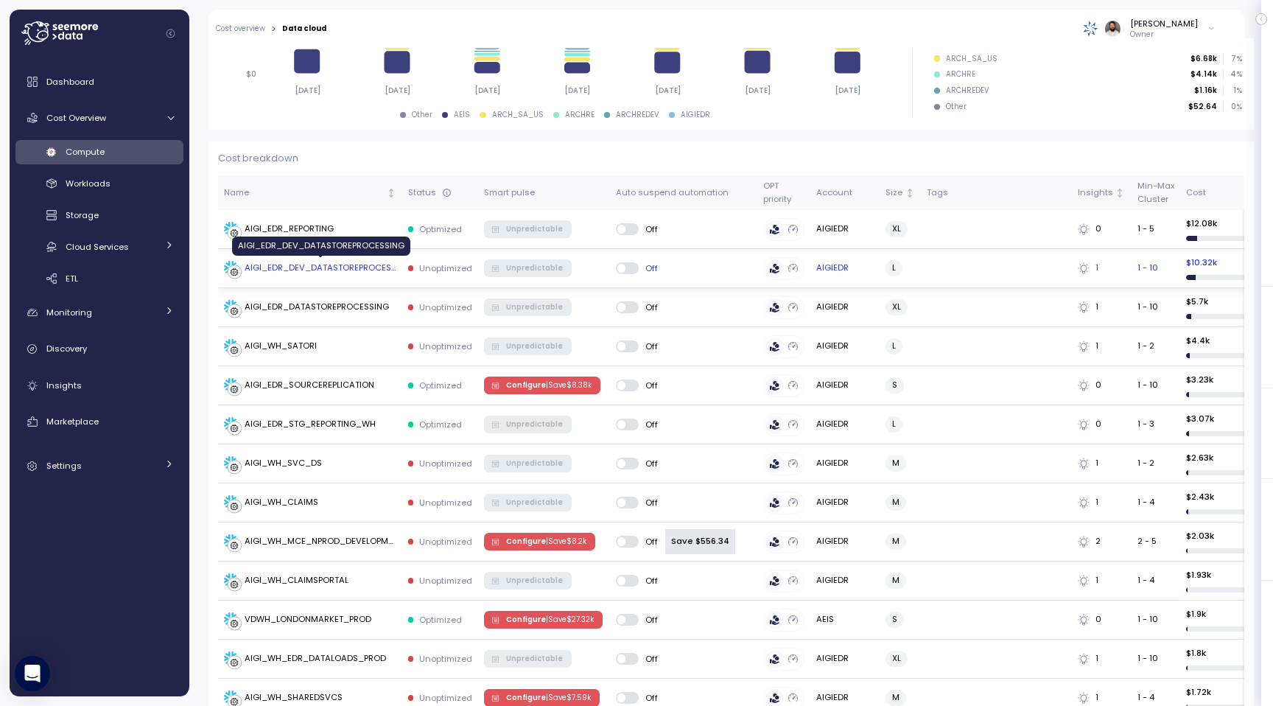
scroll to position [340, 0]
click at [312, 266] on div "AIGI_EDR_DEV_DATASTOREPROCESSING" at bounding box center [321, 268] width 152 height 13
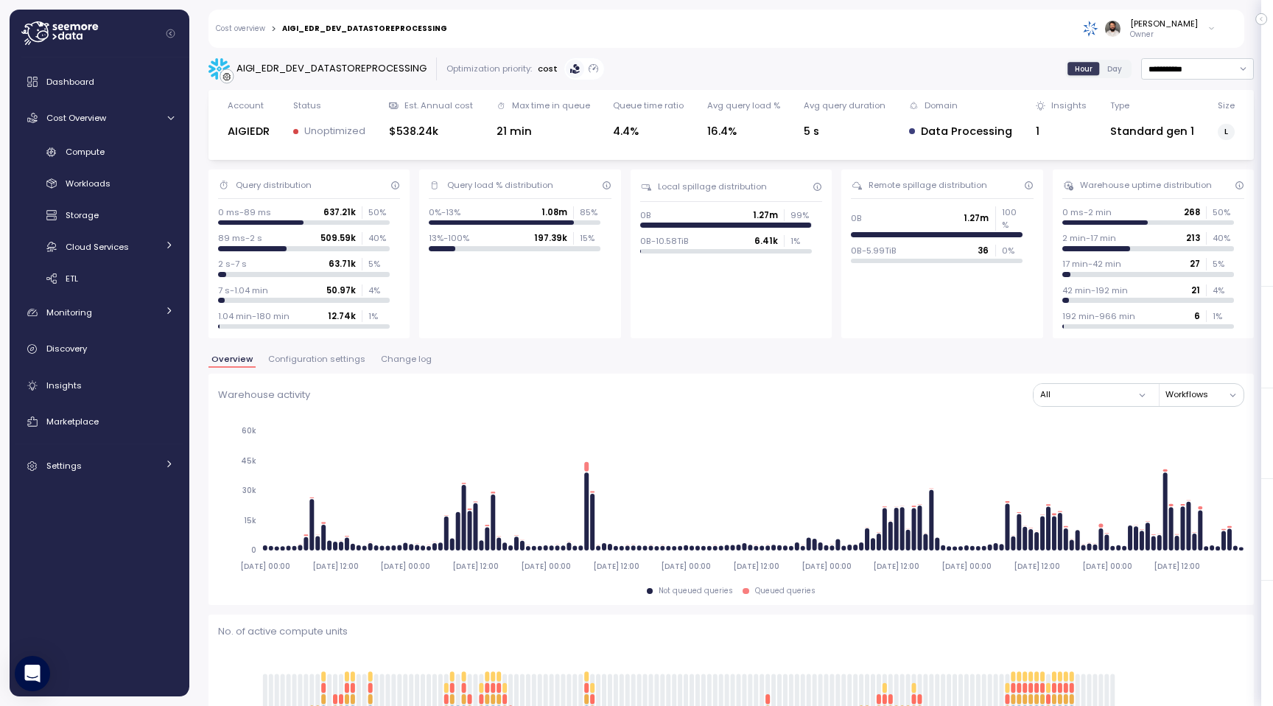
click at [385, 365] on button "Change log" at bounding box center [406, 361] width 57 height 13
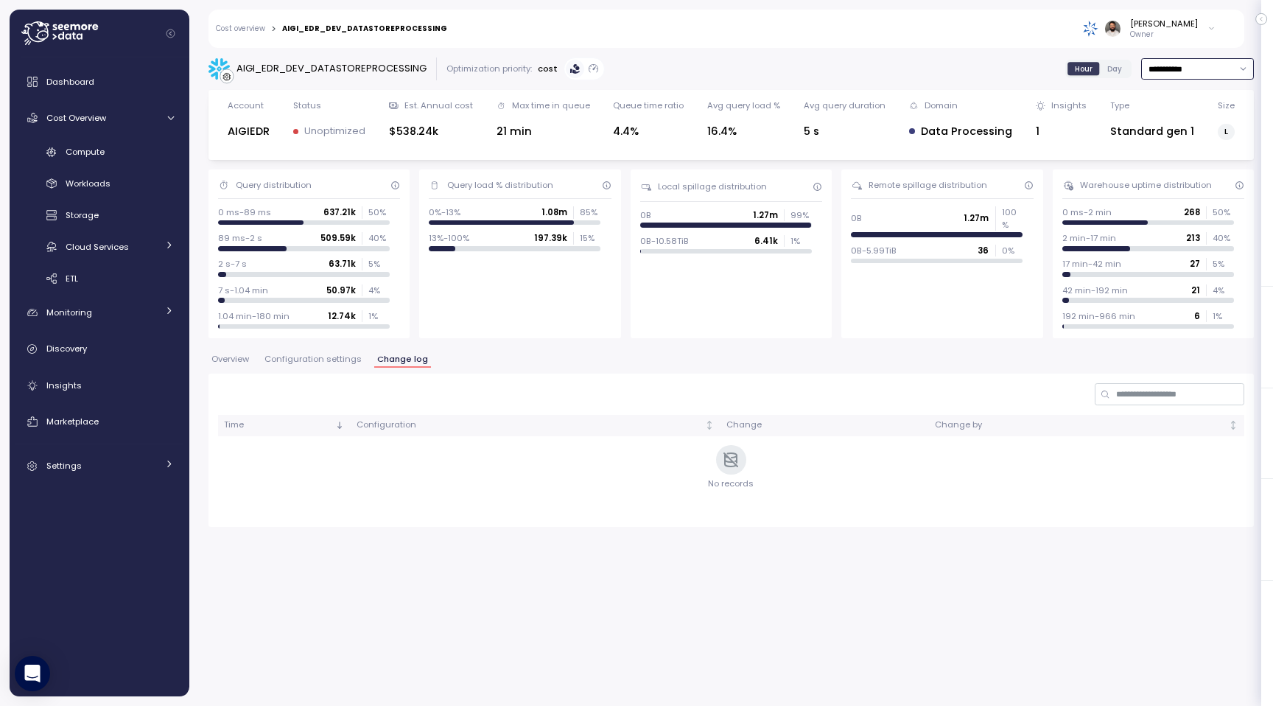
click at [1196, 75] on input "**********" at bounding box center [1197, 68] width 113 height 21
click at [1198, 159] on div "Last 14 days" at bounding box center [1192, 156] width 52 height 12
type input "**********"
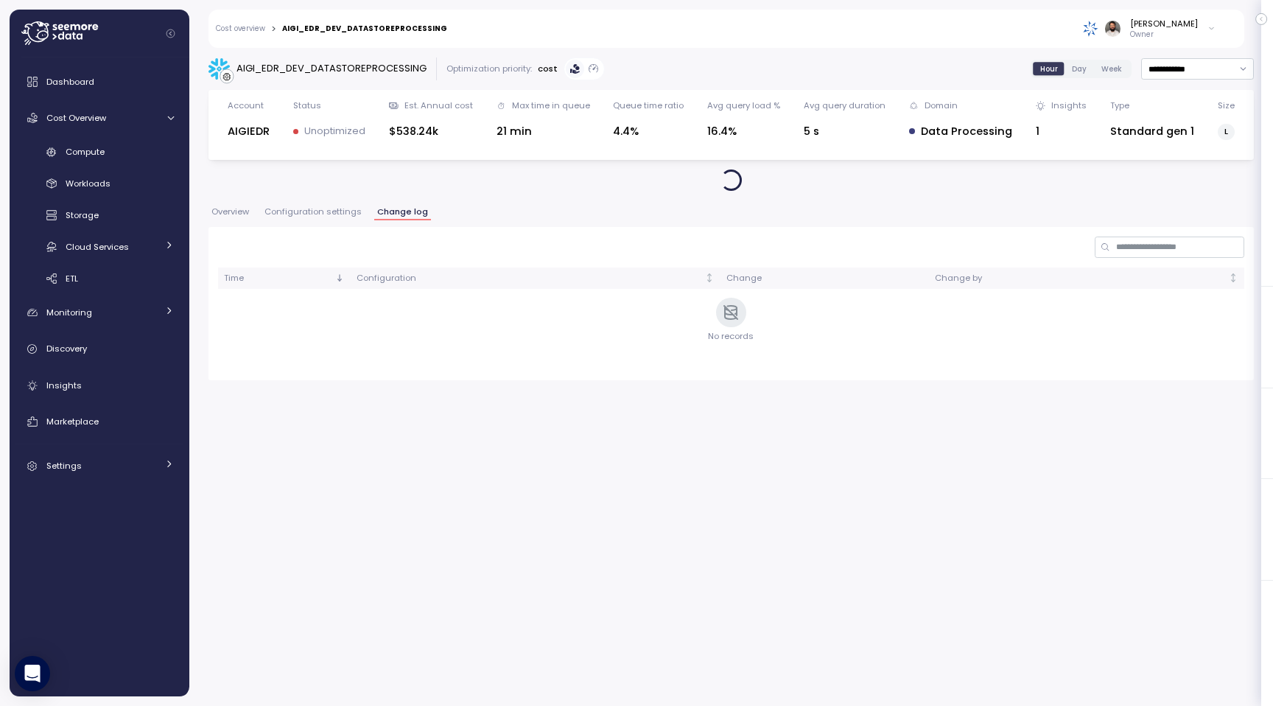
click at [300, 208] on span "Configuration settings" at bounding box center [313, 212] width 97 height 8
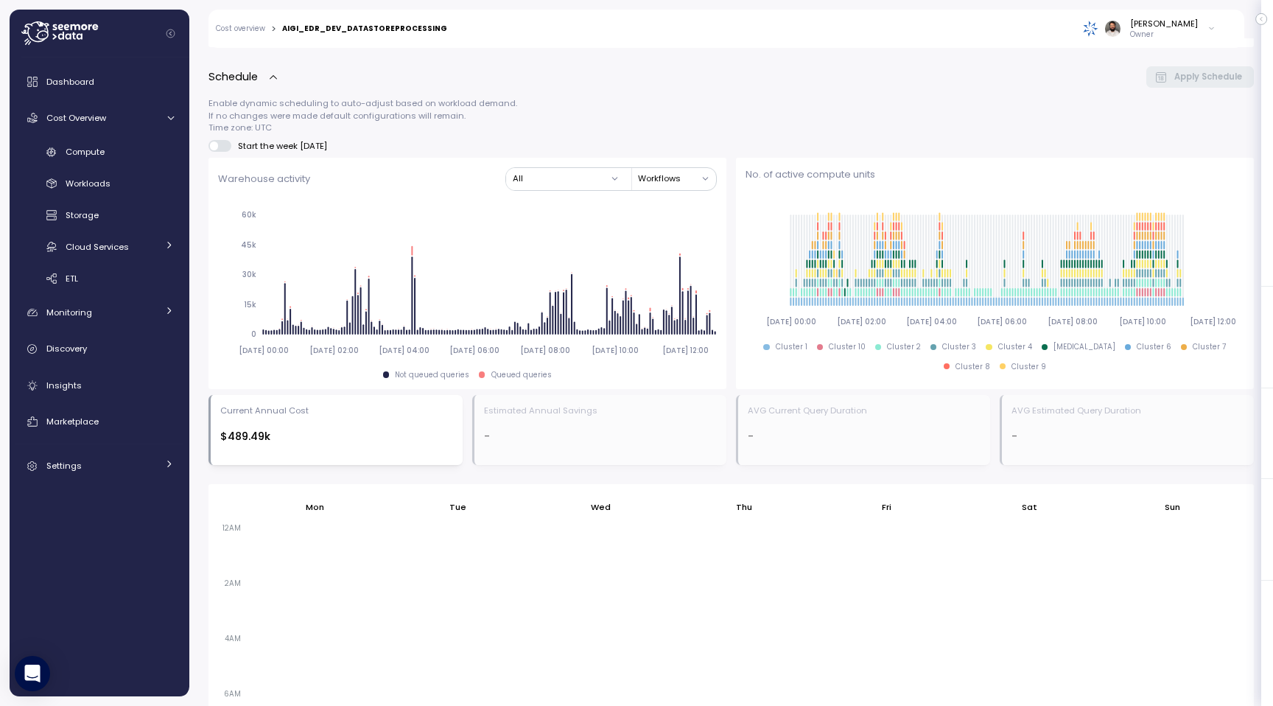
scroll to position [178, 0]
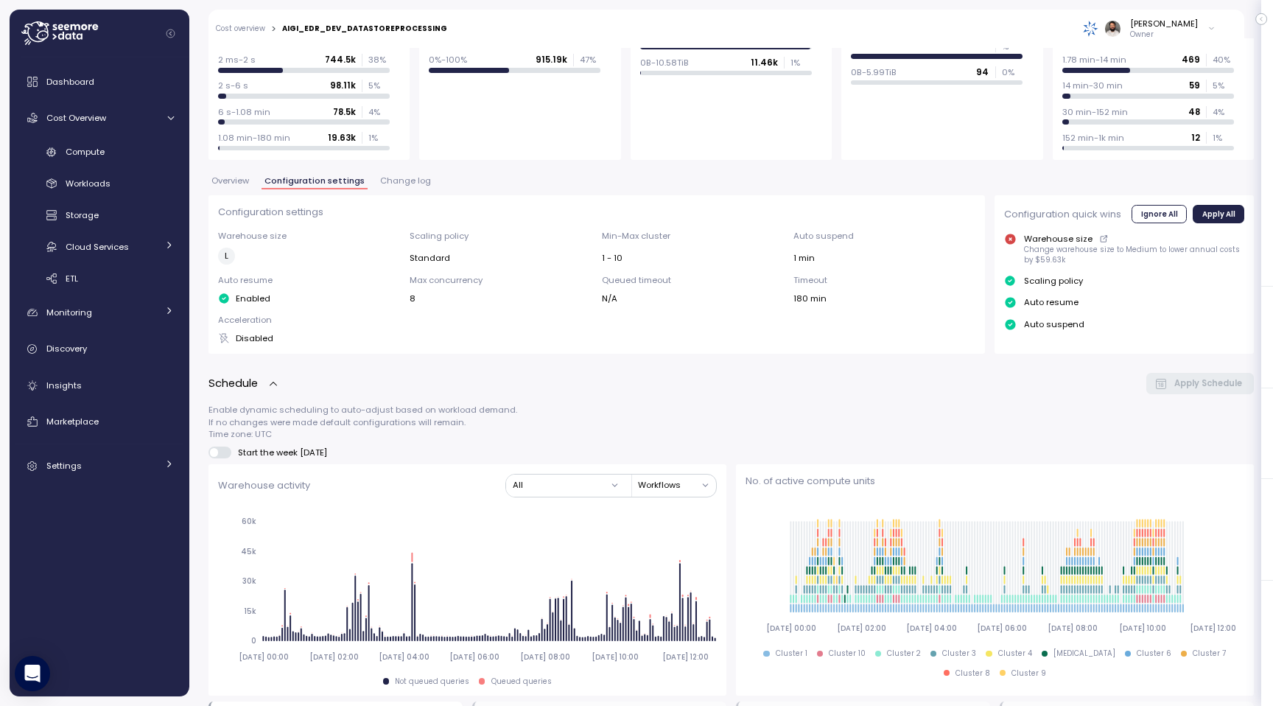
click at [382, 184] on span "Change log" at bounding box center [405, 181] width 51 height 8
